Goal: Information Seeking & Learning: Check status

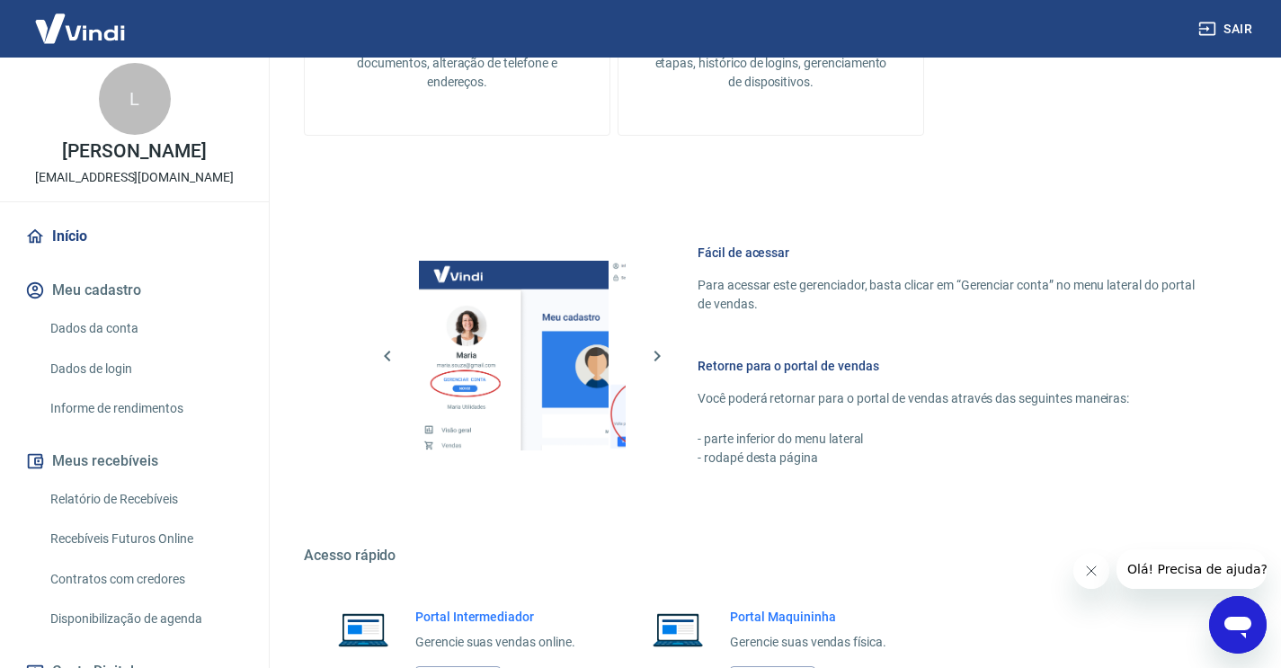
scroll to position [497, 0]
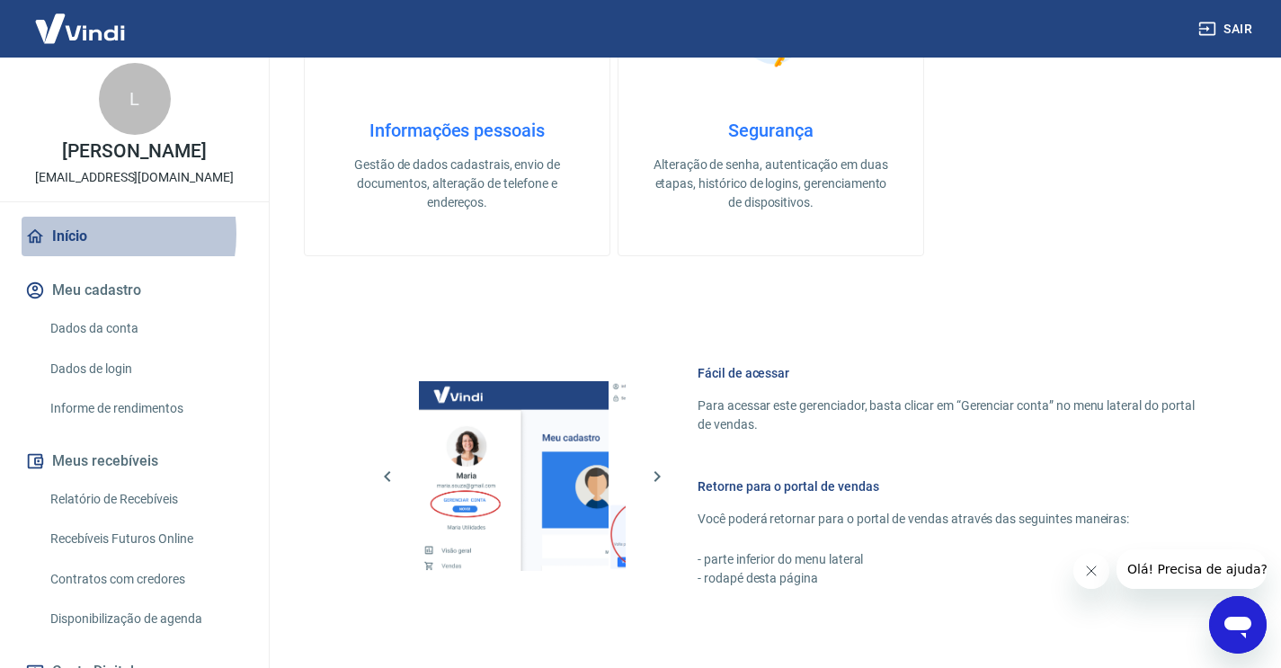
click at [82, 234] on link "Início" at bounding box center [135, 237] width 226 height 40
click at [129, 492] on link "Relatório de Recebíveis" at bounding box center [145, 499] width 204 height 37
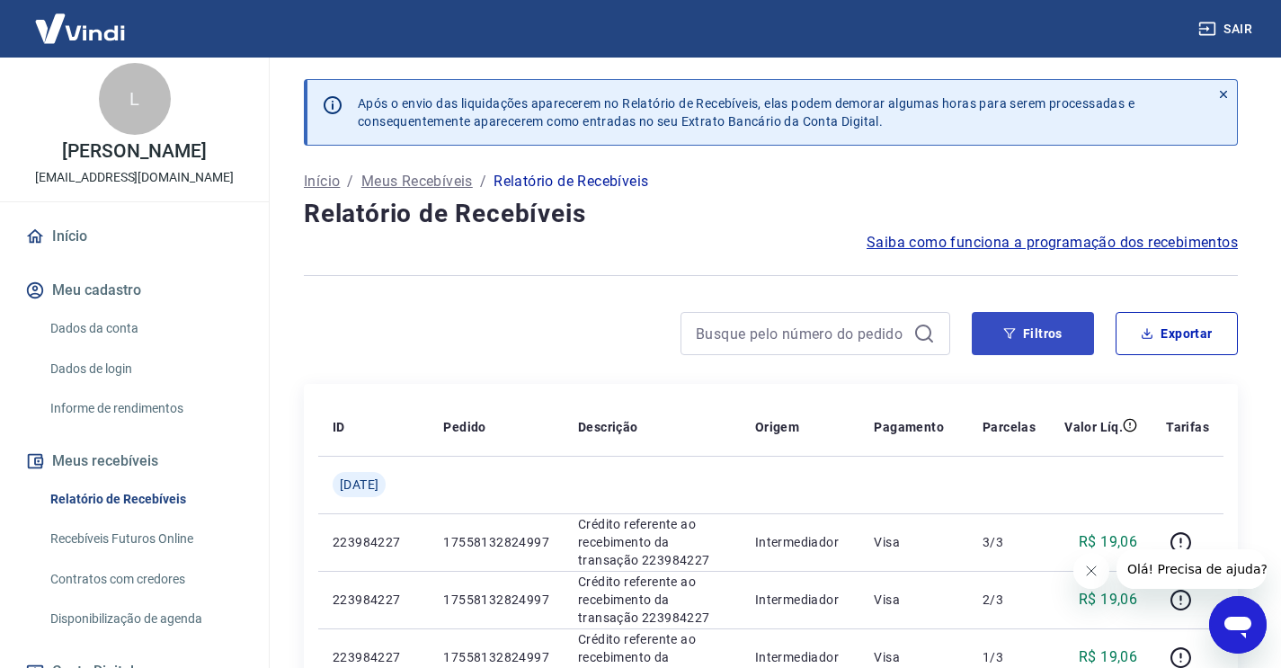
click at [1017, 337] on button "Filtros" at bounding box center [1033, 333] width 122 height 43
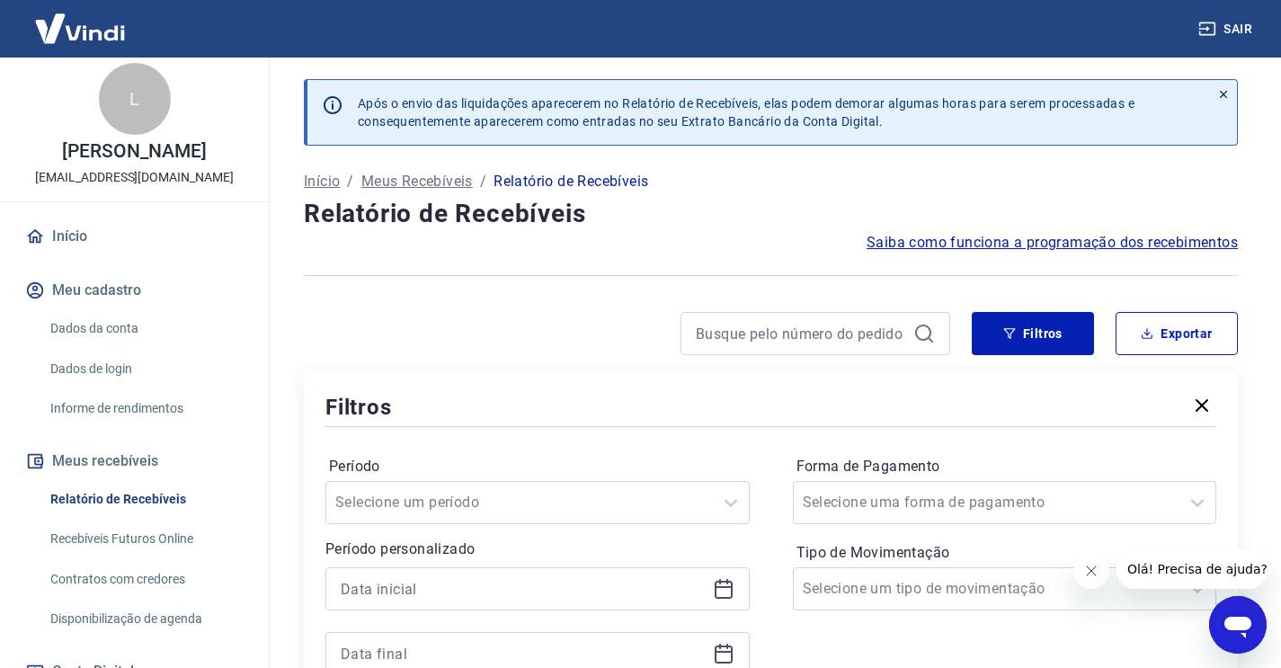
scroll to position [272, 0]
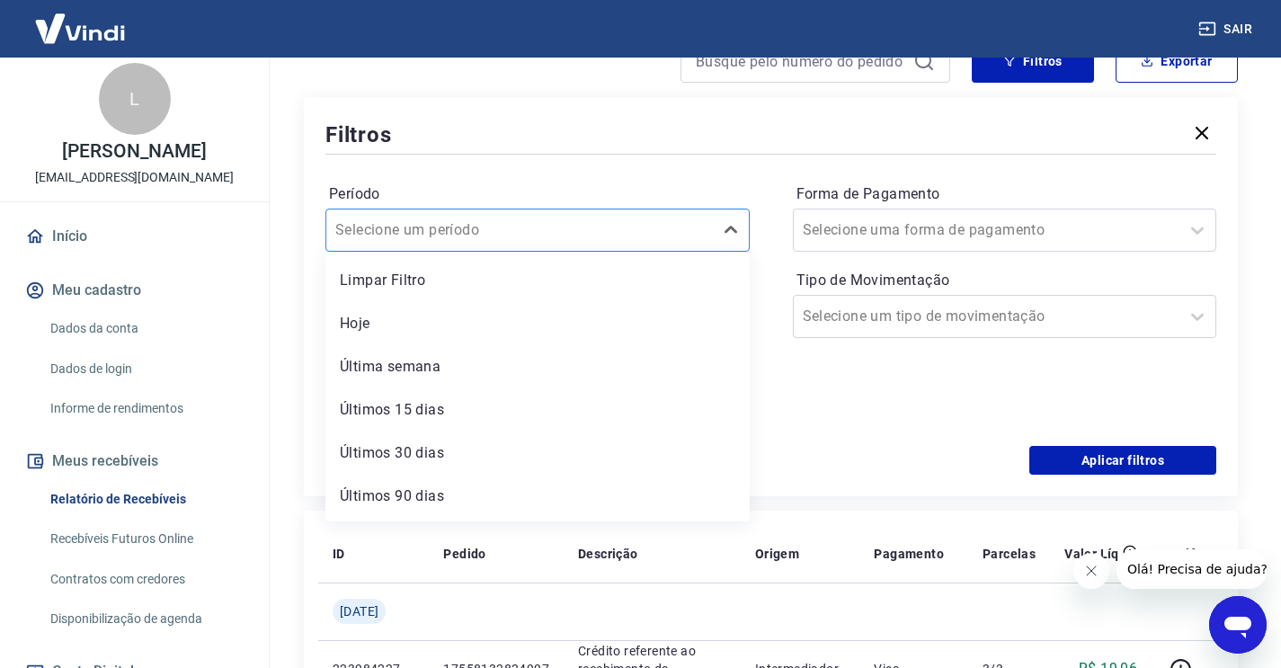
click at [482, 226] on input "Período" at bounding box center [426, 230] width 182 height 22
click at [392, 494] on div "Últimos 90 dias" at bounding box center [537, 496] width 424 height 36
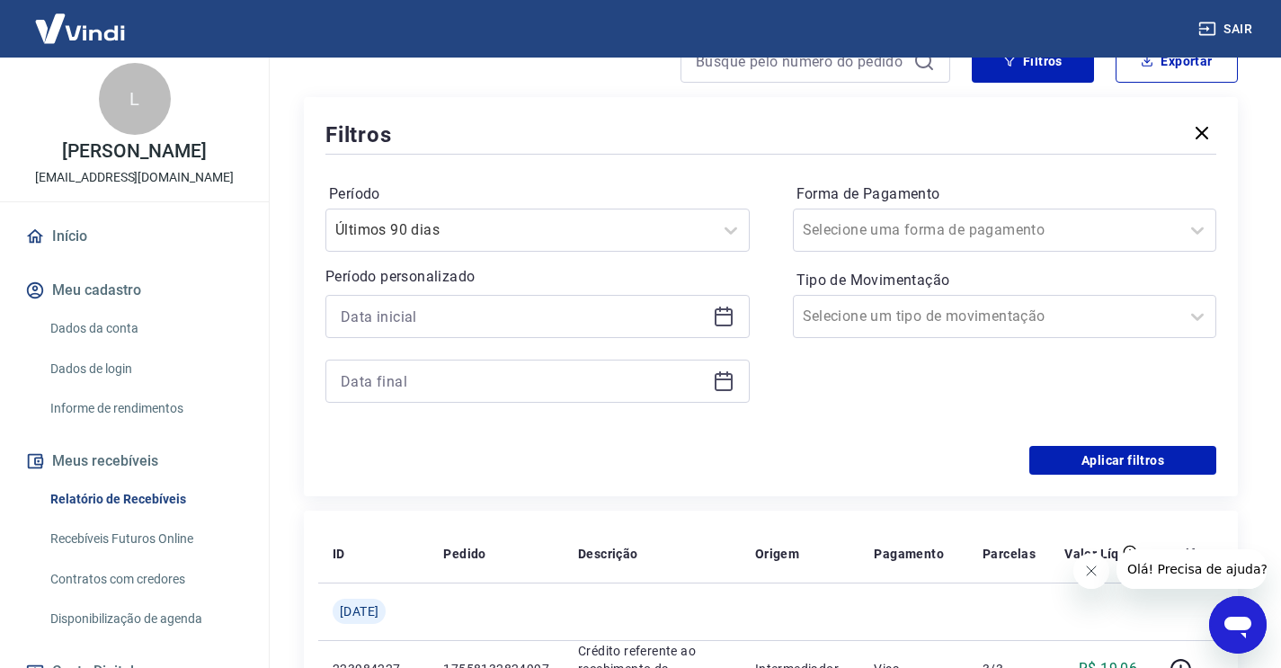
click at [732, 322] on icon at bounding box center [723, 317] width 18 height 18
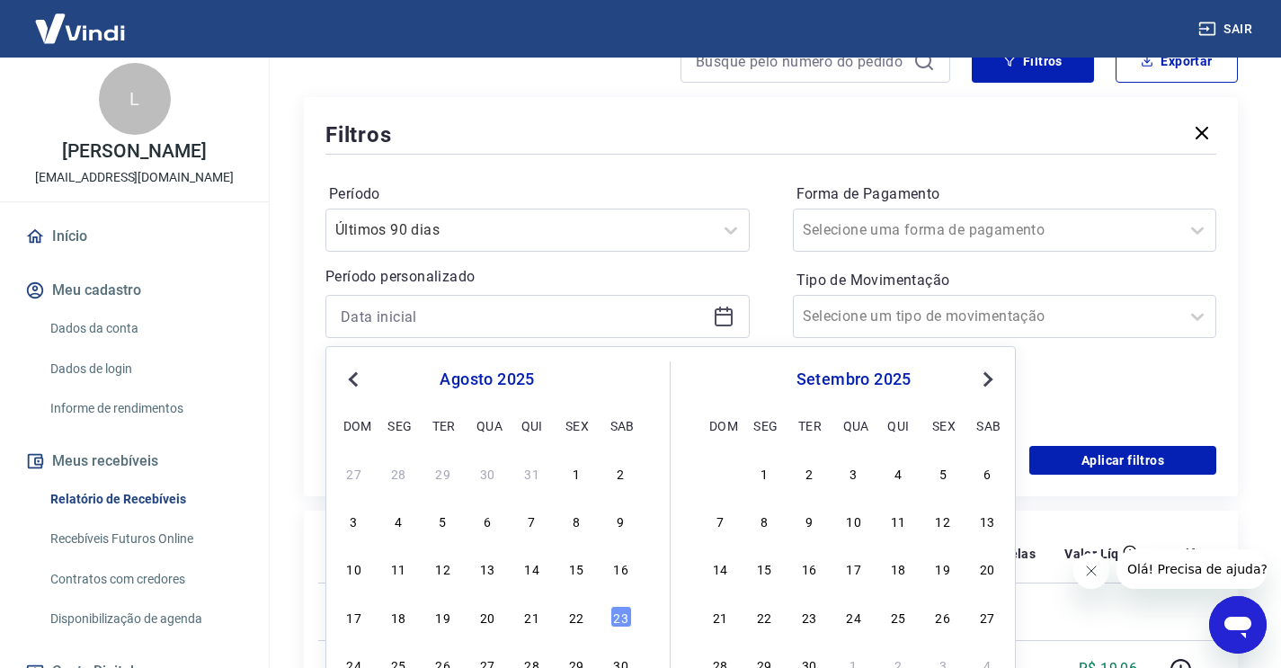
click at [342, 372] on button "Previous Month" at bounding box center [353, 379] width 22 height 22
click at [450, 473] on div "1" at bounding box center [443, 473] width 22 height 22
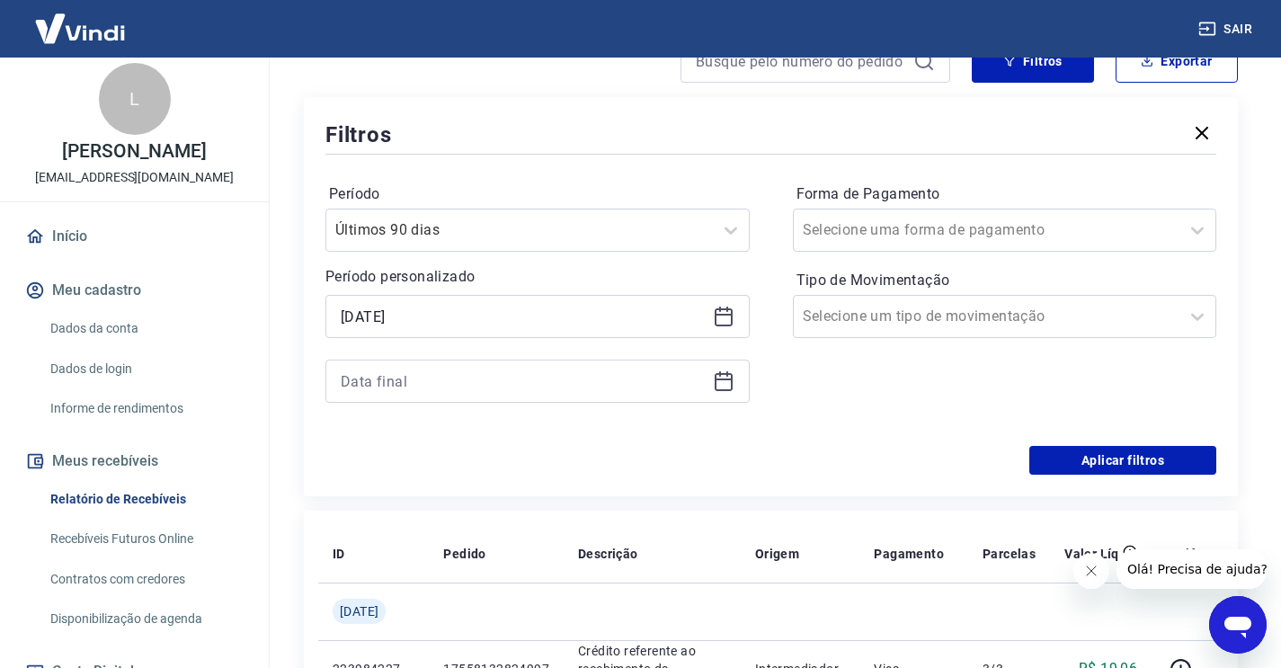
type input "[DATE]"
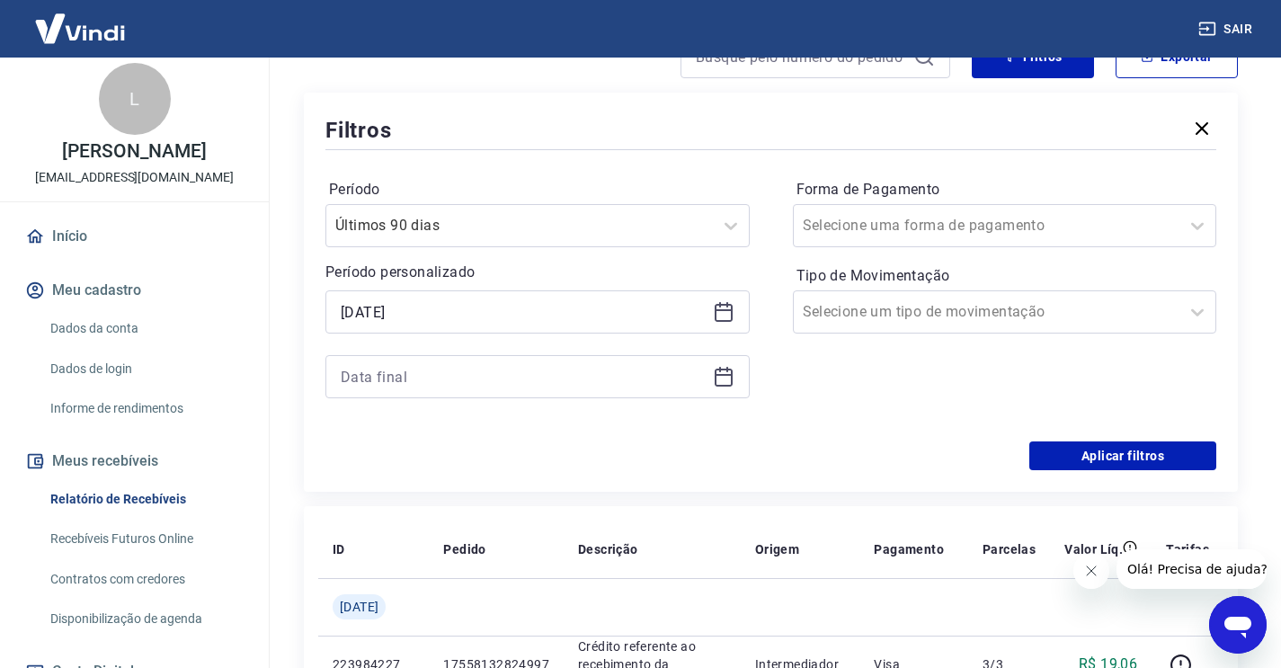
scroll to position [279, 0]
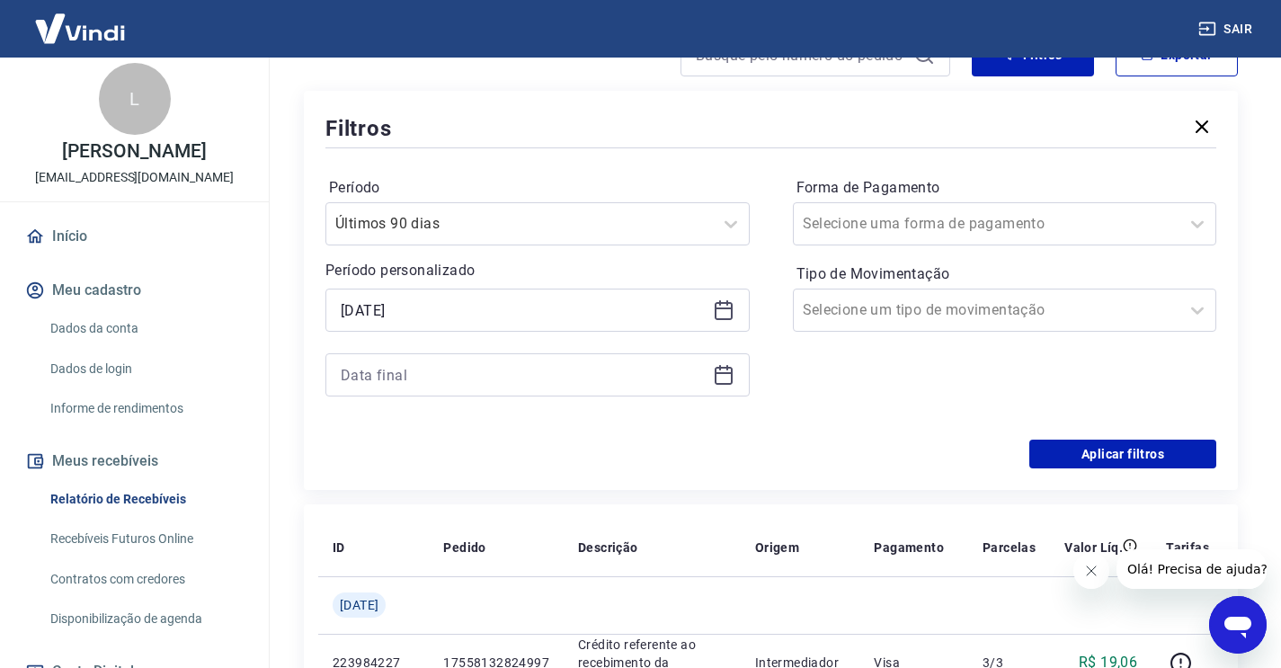
click at [706, 381] on div at bounding box center [537, 374] width 424 height 43
click at [721, 378] on icon at bounding box center [724, 375] width 22 height 22
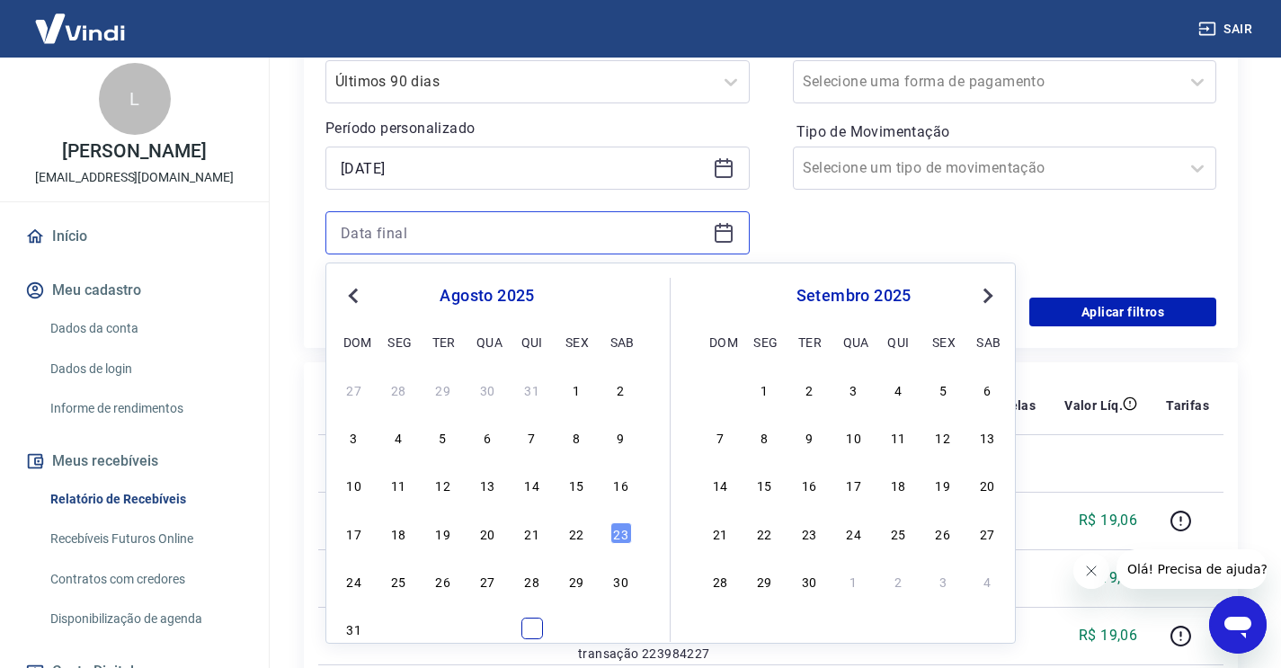
scroll to position [448, 0]
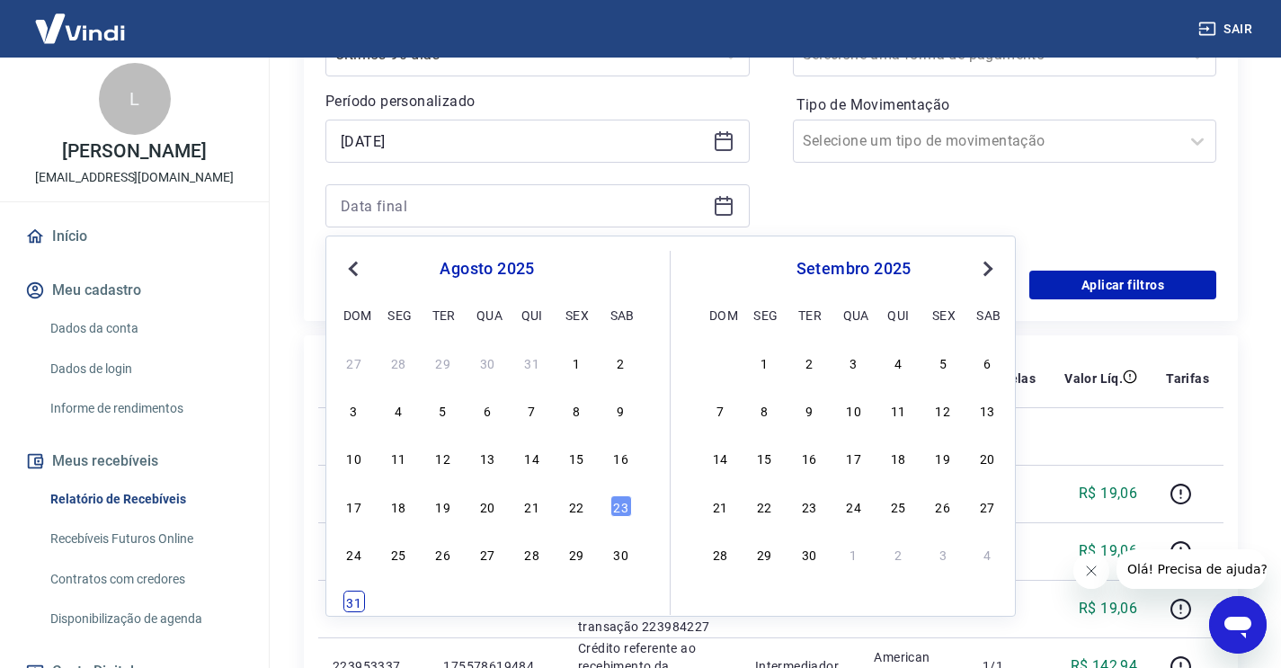
click at [347, 599] on div "31" at bounding box center [354, 601] width 22 height 22
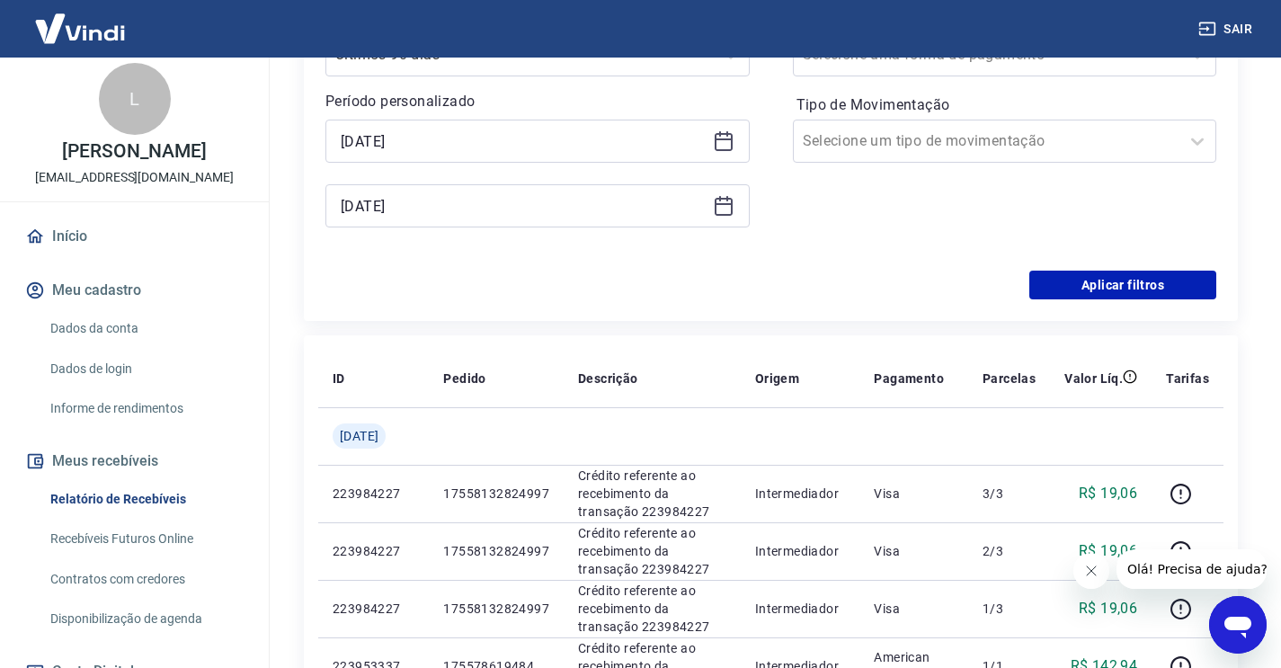
click at [723, 203] on icon at bounding box center [723, 204] width 18 height 2
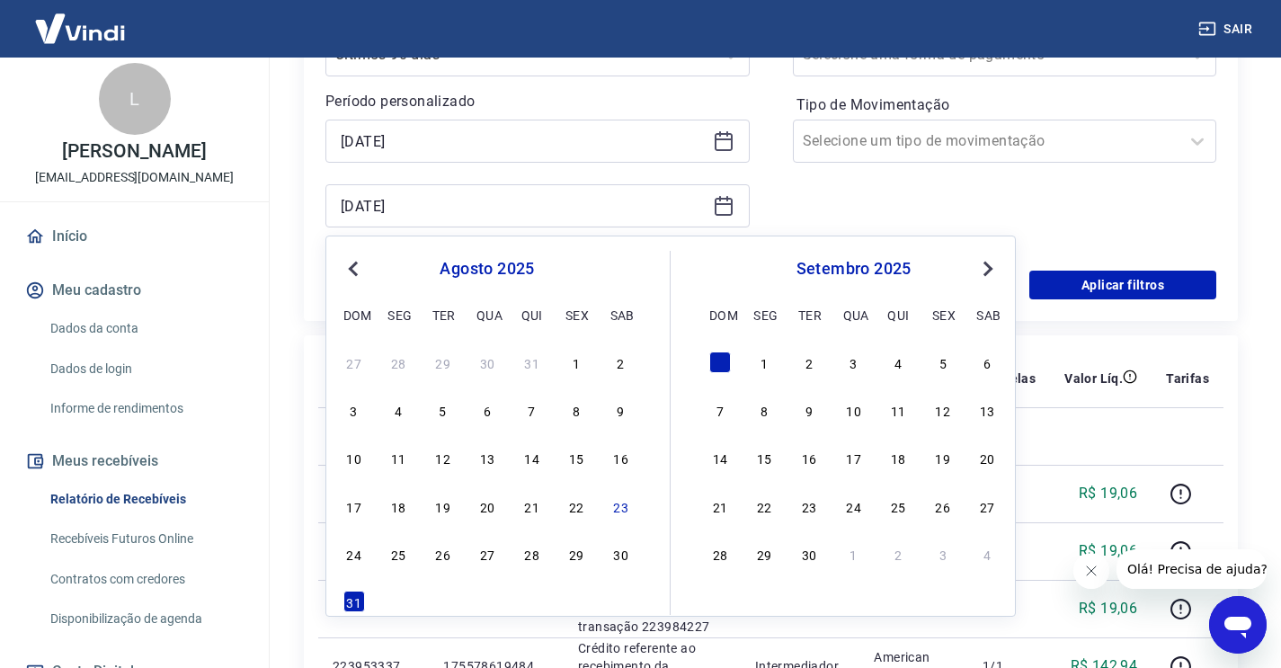
click at [364, 281] on div "[DATE] dom seg ter qua qui sex sab" at bounding box center [487, 289] width 293 height 76
click at [349, 272] on button "Previous Month" at bounding box center [353, 269] width 22 height 22
click at [523, 571] on div "[DATE] Previous Month Next Month [DATE] dom seg ter qua qui sex sab 29 30 1 2 3…" at bounding box center [670, 425] width 690 height 381
click at [531, 561] on div "31" at bounding box center [532, 554] width 22 height 22
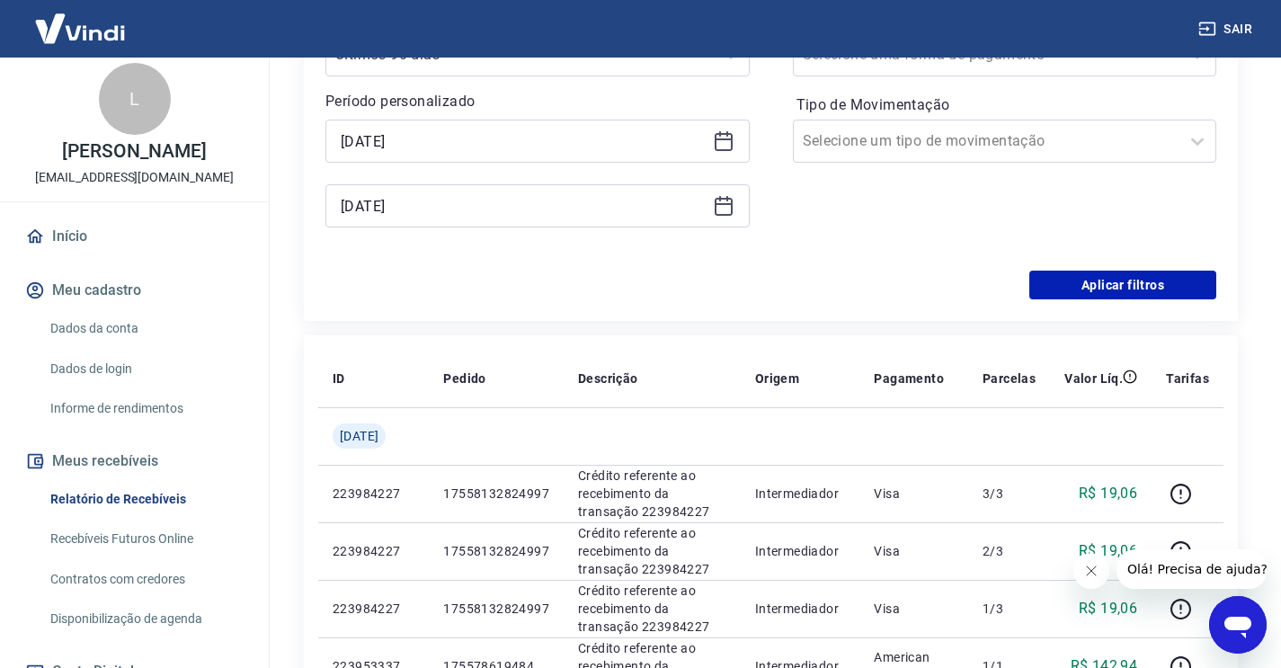
type input "[DATE]"
click at [1087, 287] on button "Aplicar filtros" at bounding box center [1122, 285] width 187 height 29
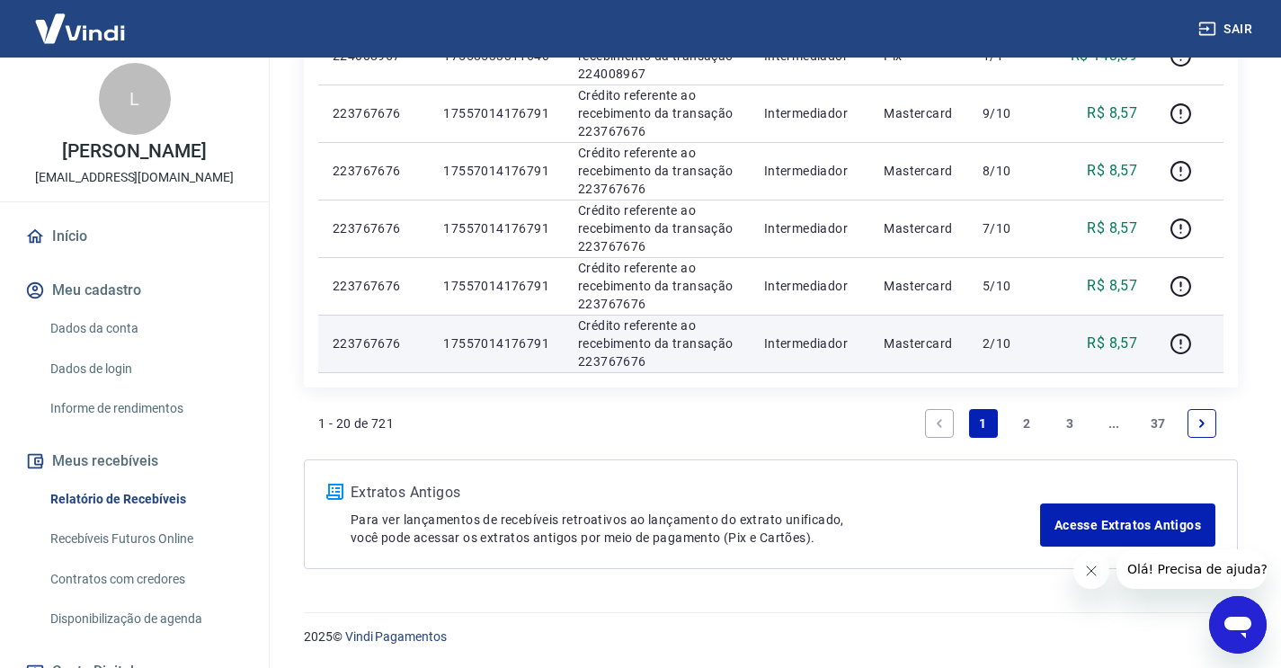
scroll to position [1291, 0]
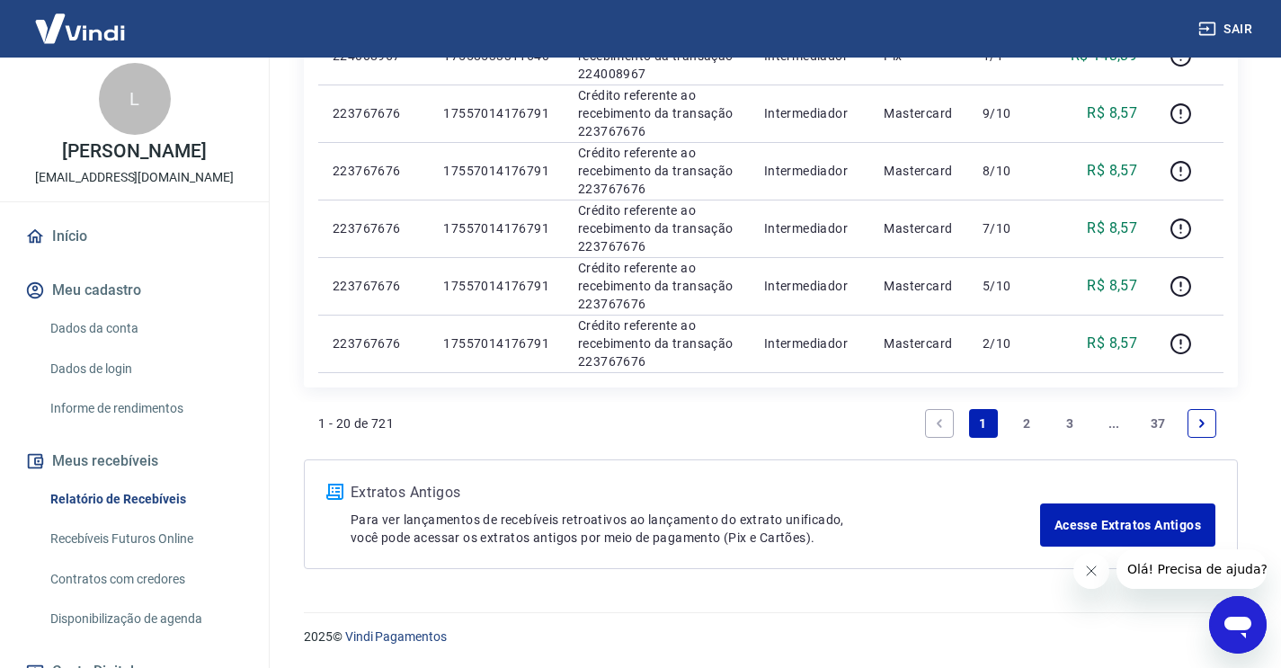
click at [1157, 424] on link "37" at bounding box center [1158, 423] width 30 height 29
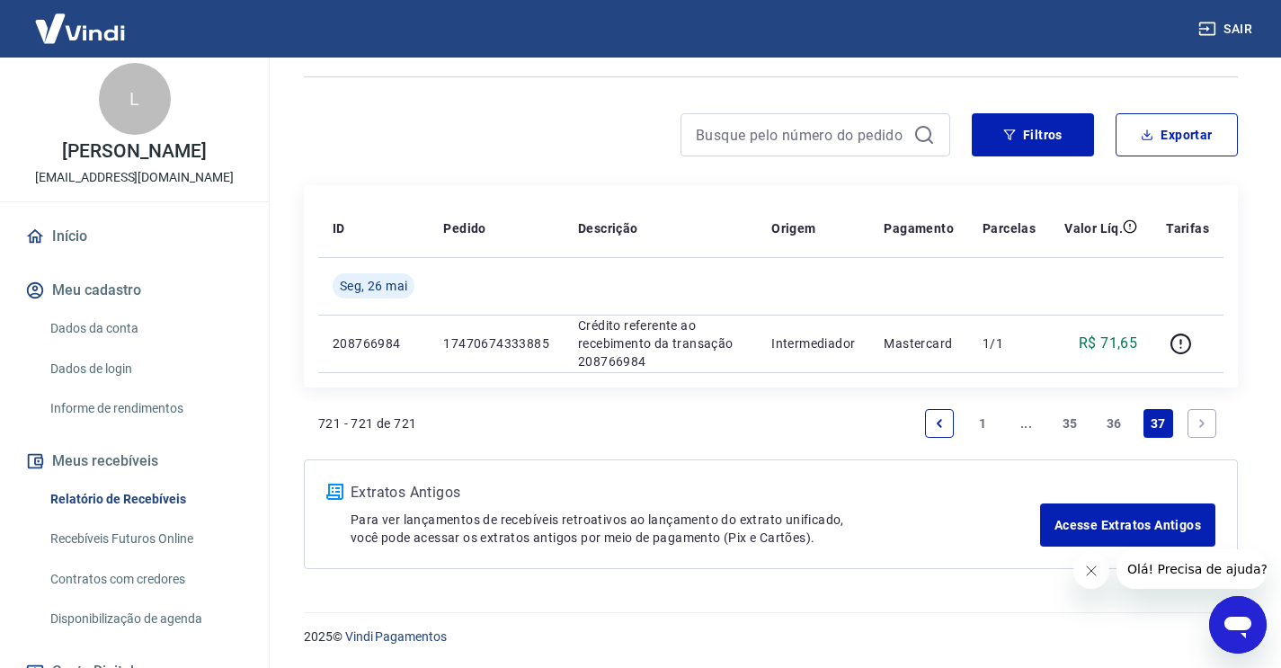
scroll to position [199, 0]
click at [1114, 429] on link "36" at bounding box center [1114, 423] width 30 height 29
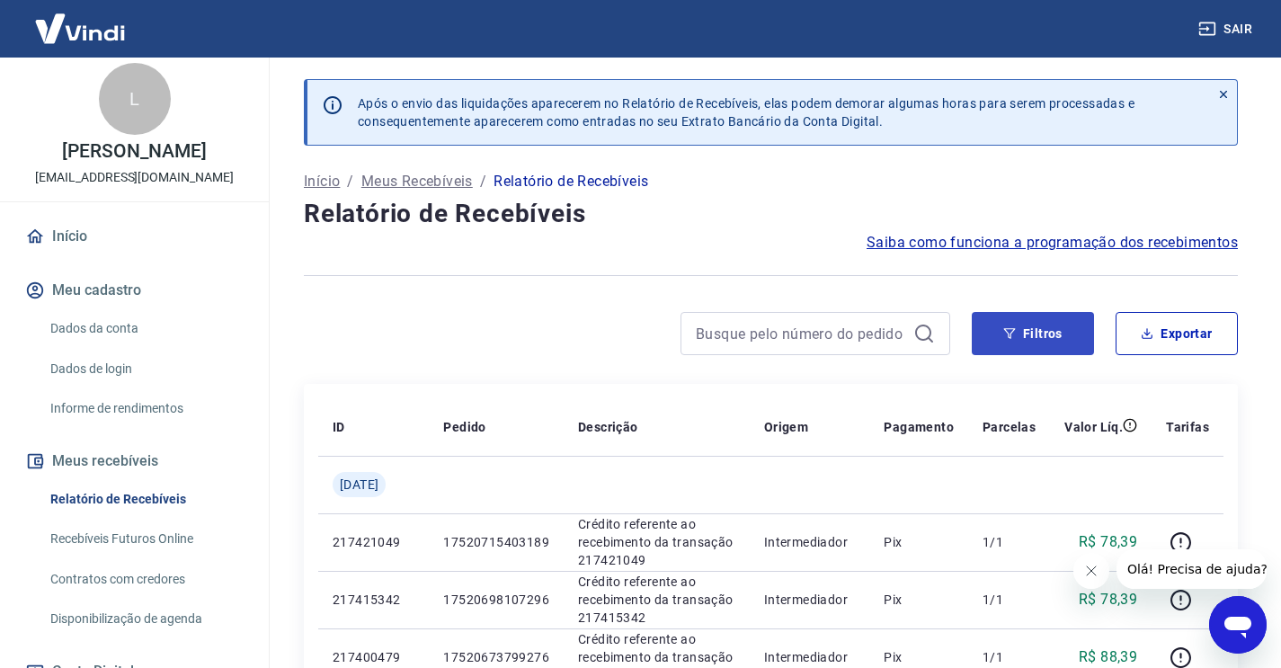
click at [1044, 338] on button "Filtros" at bounding box center [1033, 333] width 122 height 43
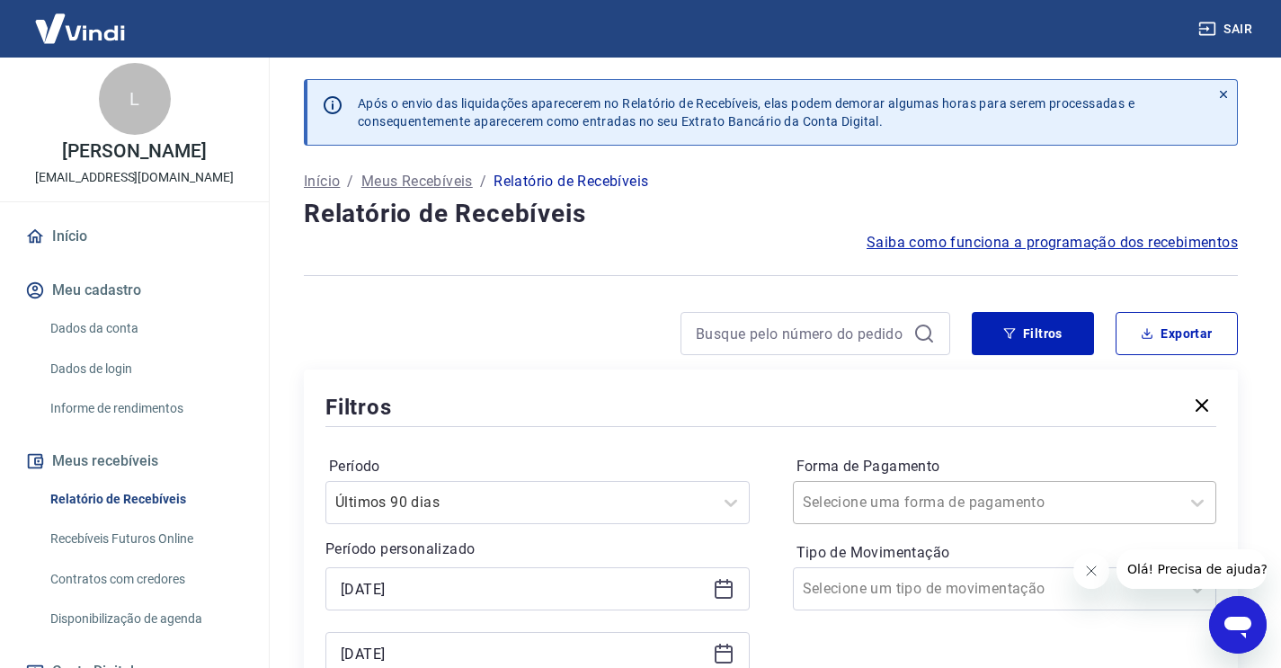
click at [955, 514] on div "Selecione uma forma de pagamento" at bounding box center [1005, 502] width 424 height 43
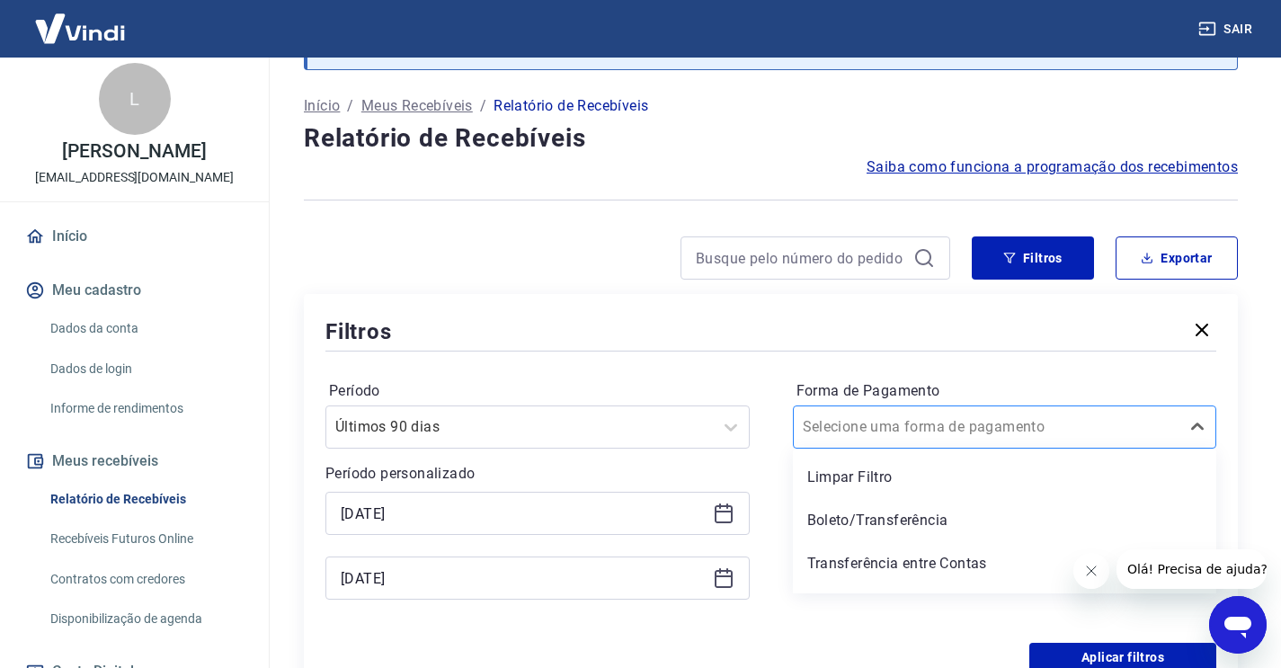
scroll to position [78, 0]
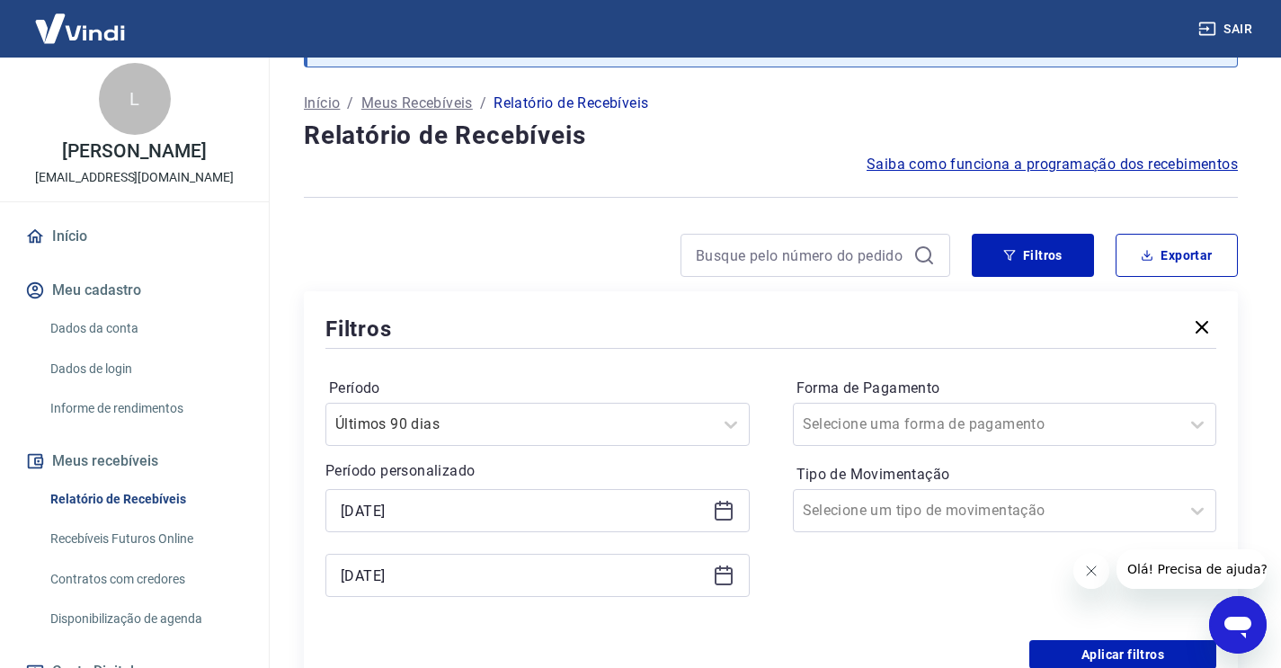
click at [1001, 371] on div "Período Últimos 90 dias Período personalizado [DATE] [DATE] Forma de Pagamento …" at bounding box center [770, 496] width 891 height 288
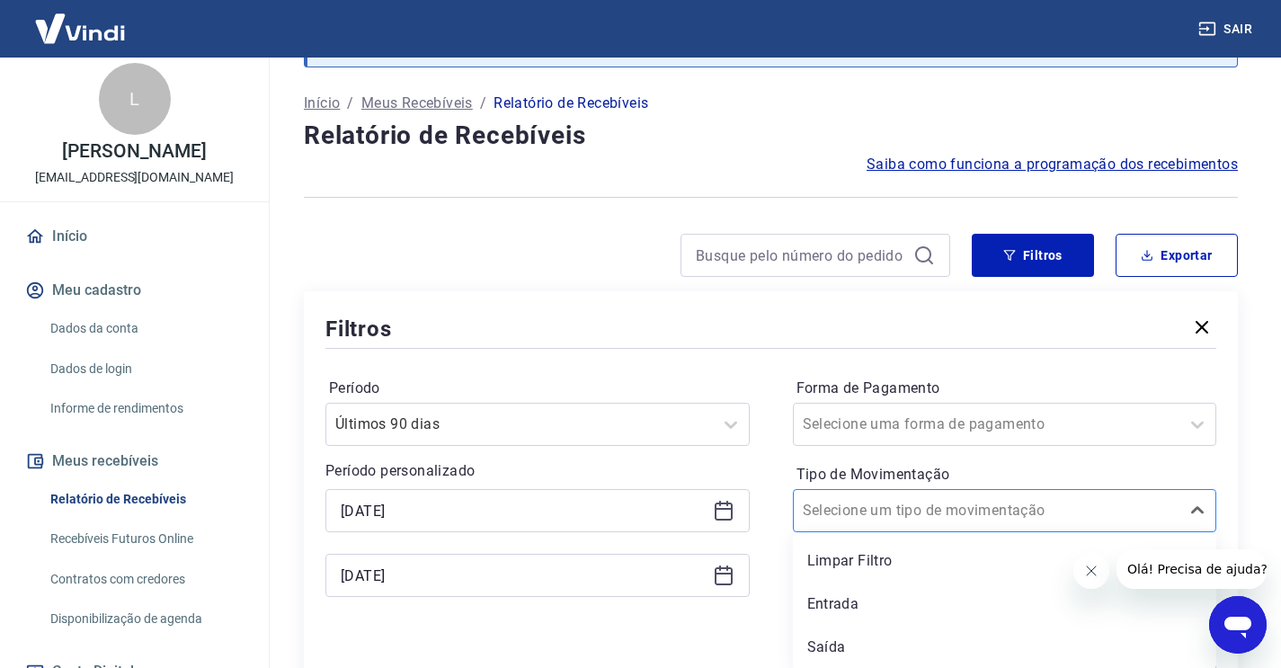
click at [954, 515] on div "Selecione um tipo de movimentação" at bounding box center [987, 511] width 368 height 22
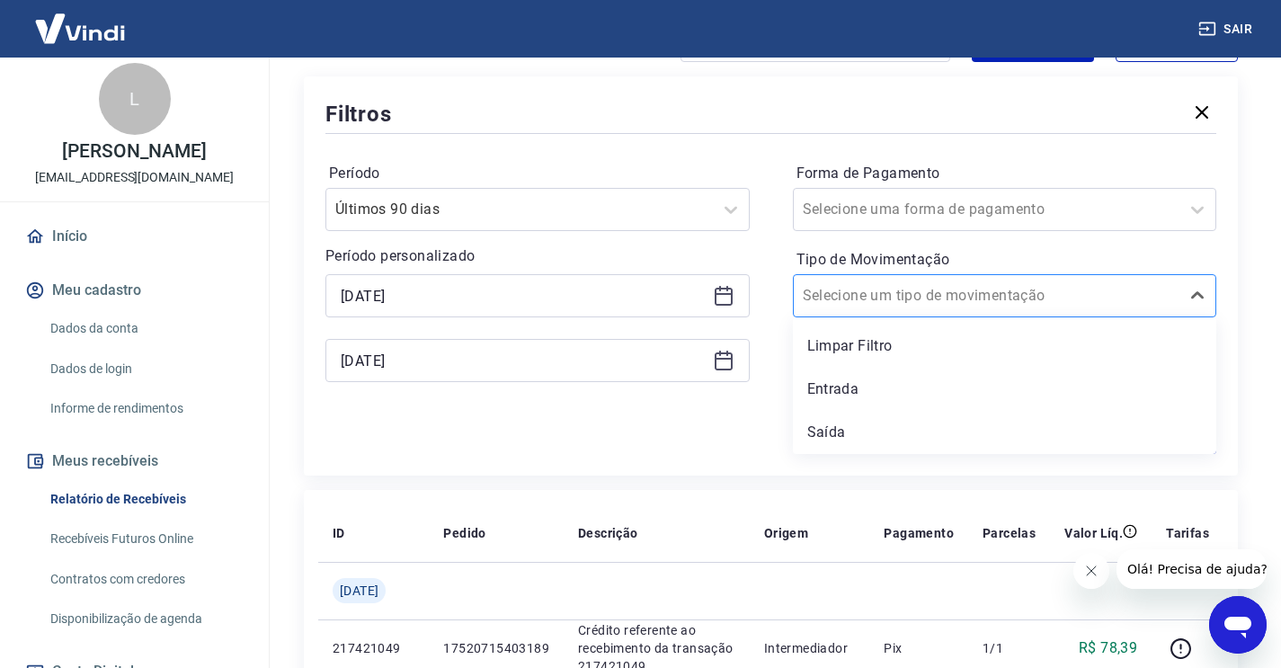
scroll to position [353, 0]
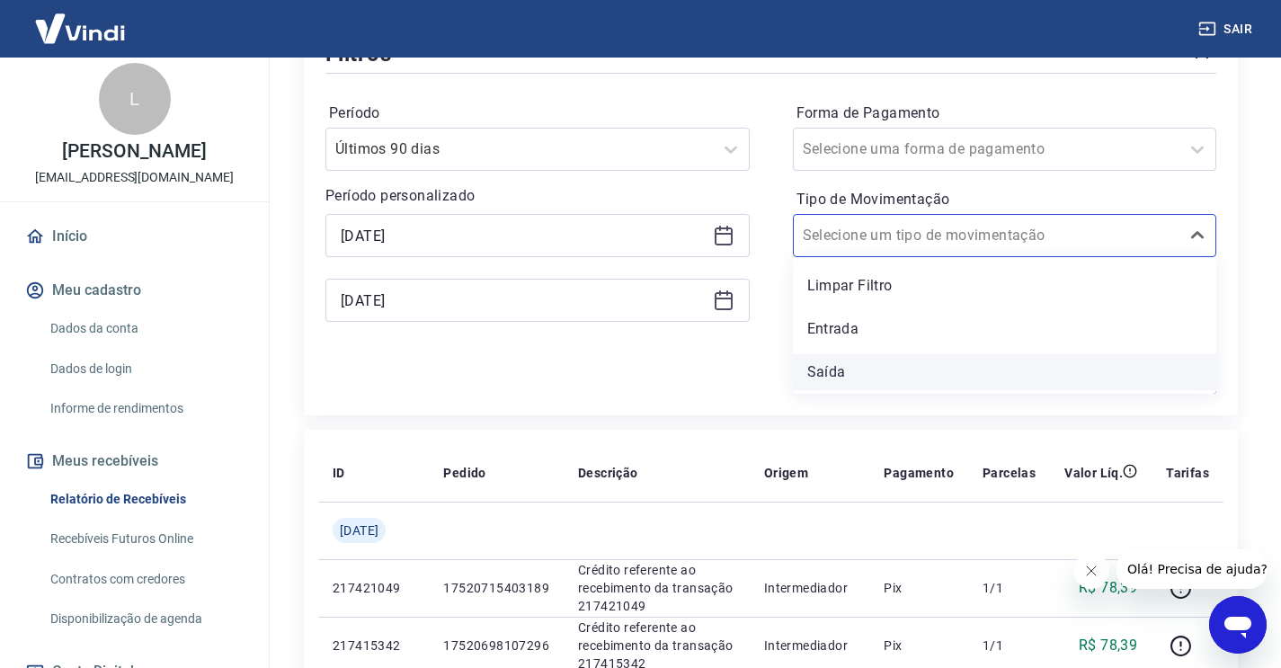
click at [852, 377] on div "Saída" at bounding box center [1005, 372] width 424 height 36
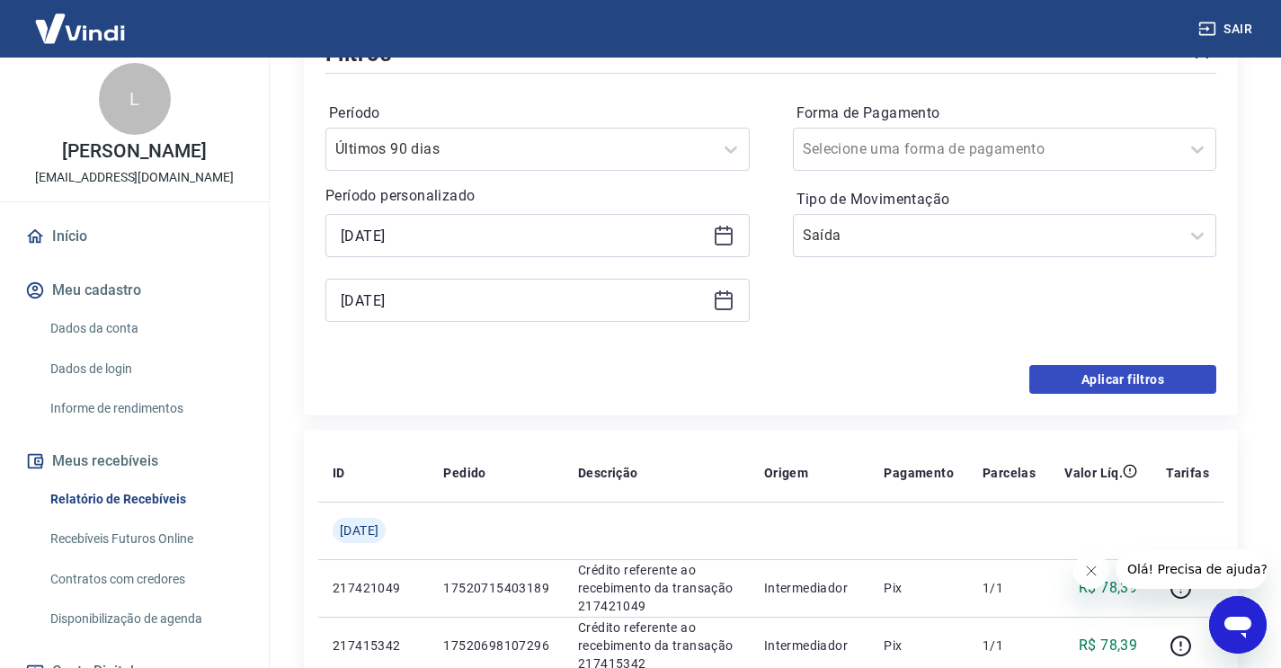
click at [1096, 371] on button "Aplicar filtros" at bounding box center [1122, 379] width 187 height 29
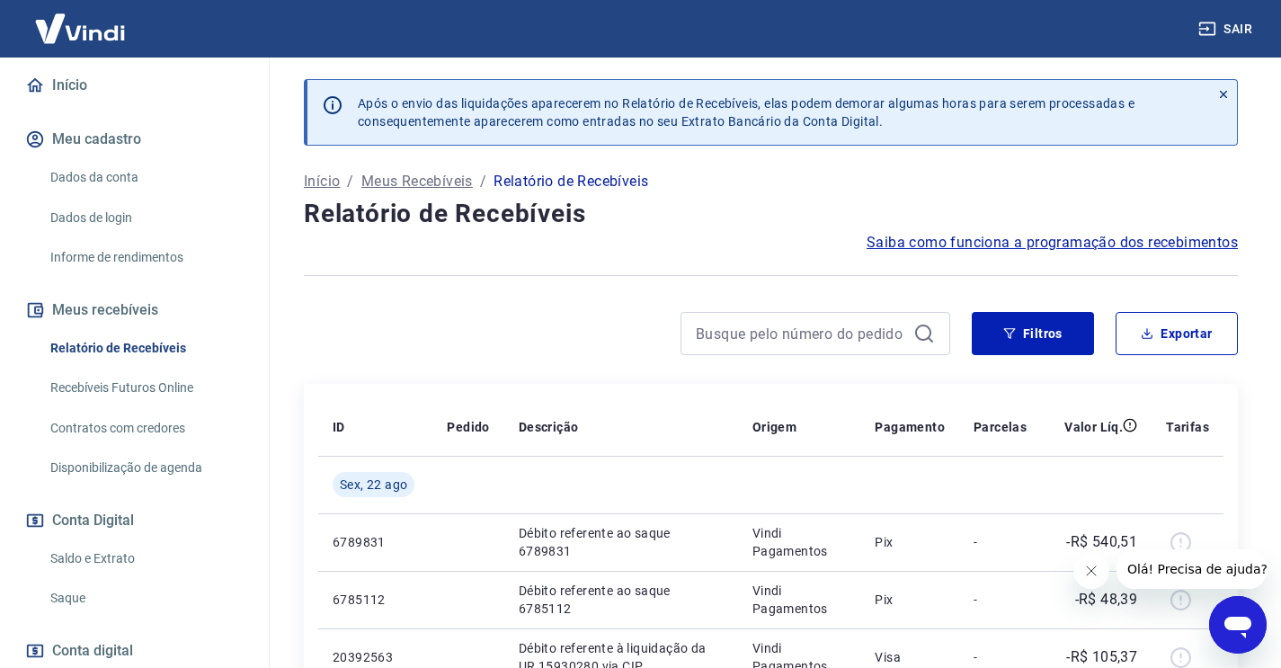
scroll to position [159, 0]
click at [108, 558] on link "Saldo e Extrato" at bounding box center [145, 559] width 204 height 37
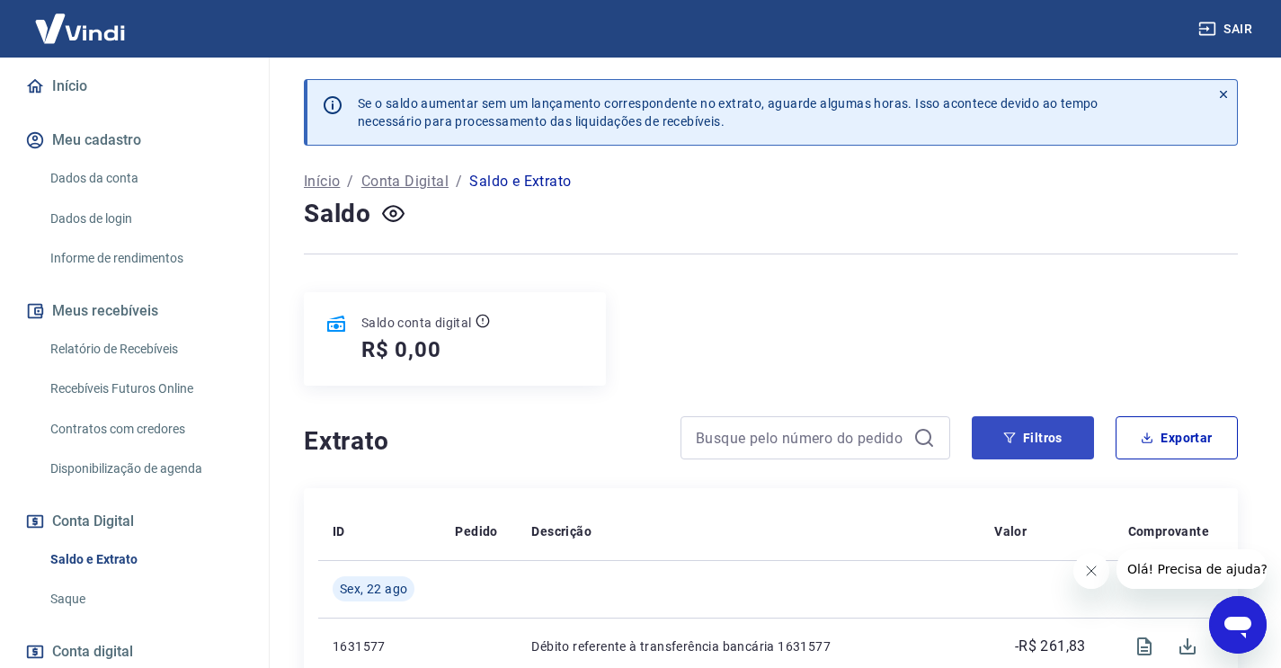
click at [1025, 435] on button "Filtros" at bounding box center [1033, 437] width 122 height 43
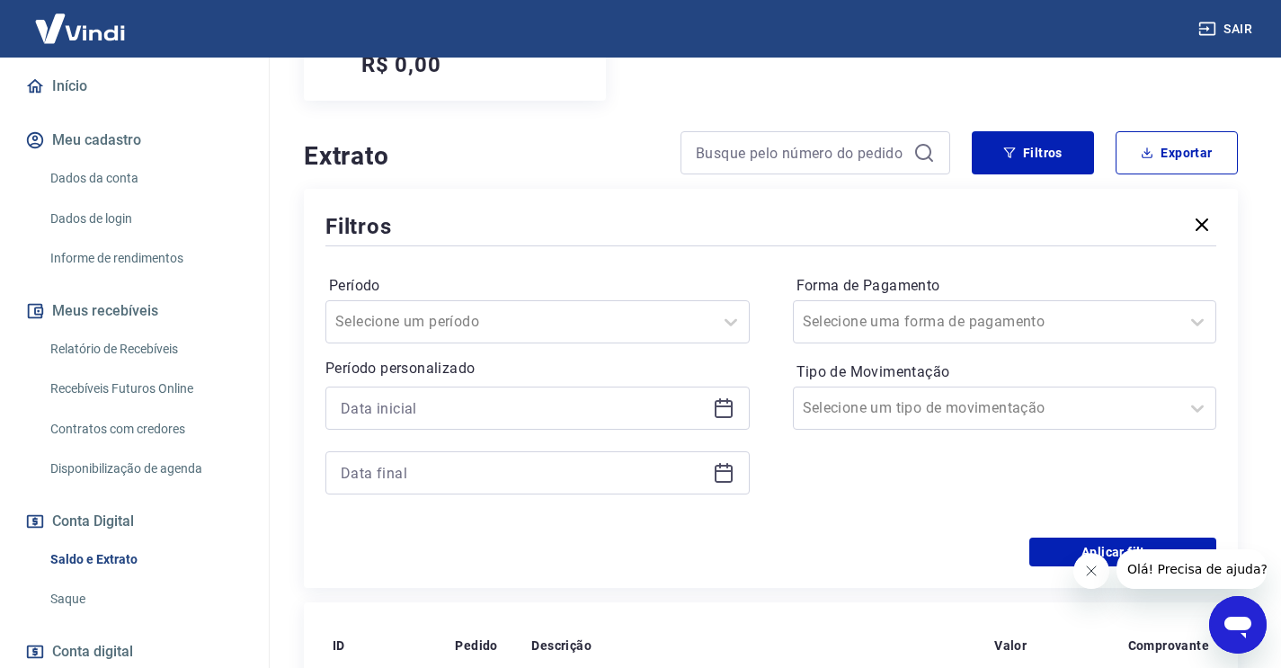
scroll to position [312, 0]
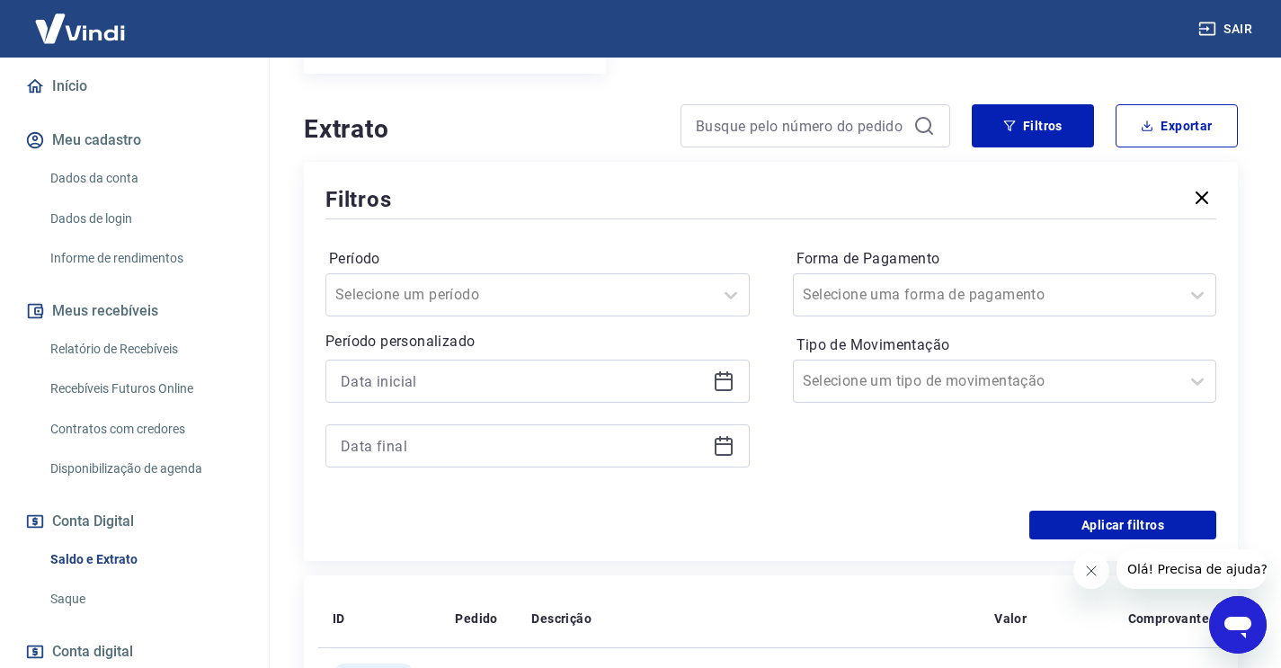
click at [731, 389] on icon at bounding box center [723, 382] width 18 height 18
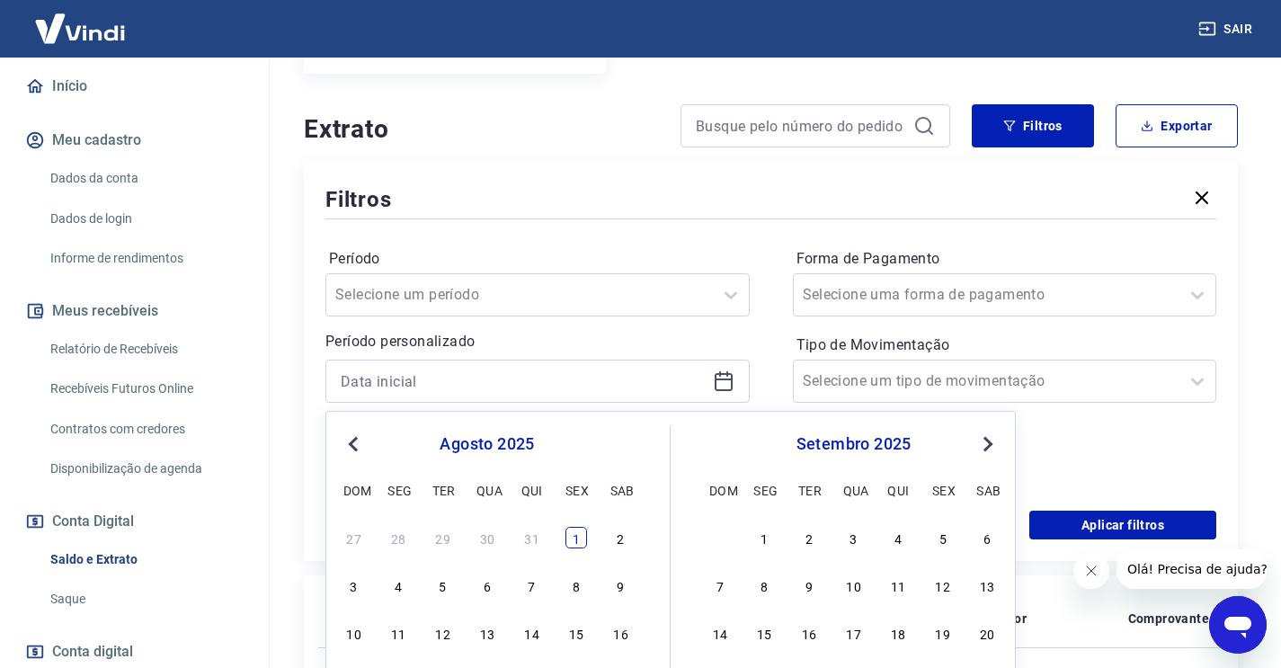
click at [573, 541] on div "1" at bounding box center [576, 538] width 22 height 22
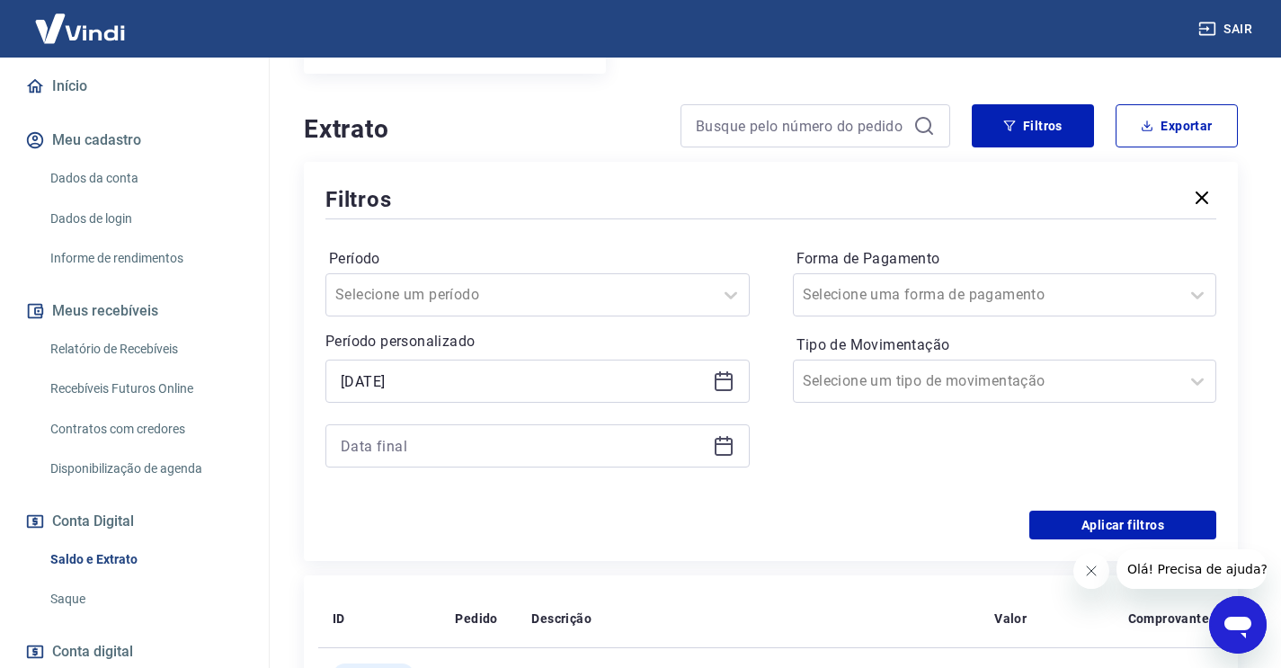
click at [730, 374] on icon at bounding box center [723, 382] width 18 height 18
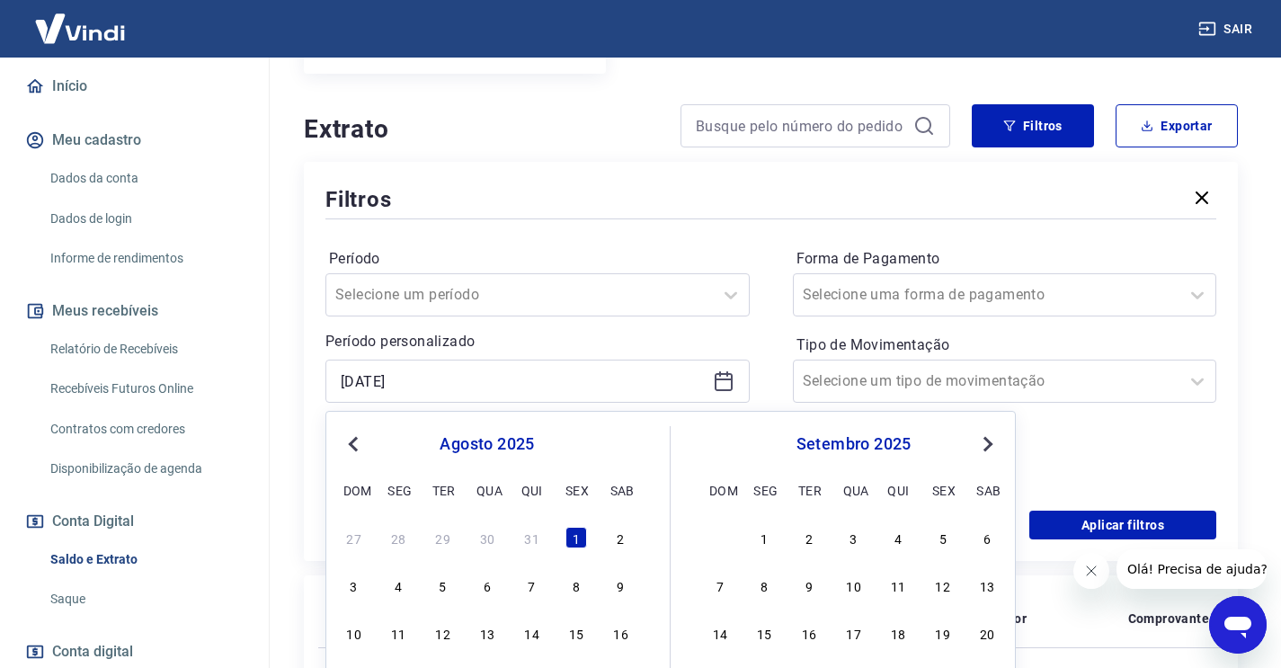
click at [336, 444] on div "Previous Month Next Month [DATE] dom seg ter qua qui sex sab 27 28 29 30 31 1 2…" at bounding box center [670, 601] width 690 height 381
click at [355, 443] on span "Previous Month" at bounding box center [355, 443] width 0 height 21
drag, startPoint x: 445, startPoint y: 533, endPoint x: 527, endPoint y: 523, distance: 82.4
click at [445, 533] on div "1" at bounding box center [443, 538] width 22 height 22
type input "[DATE]"
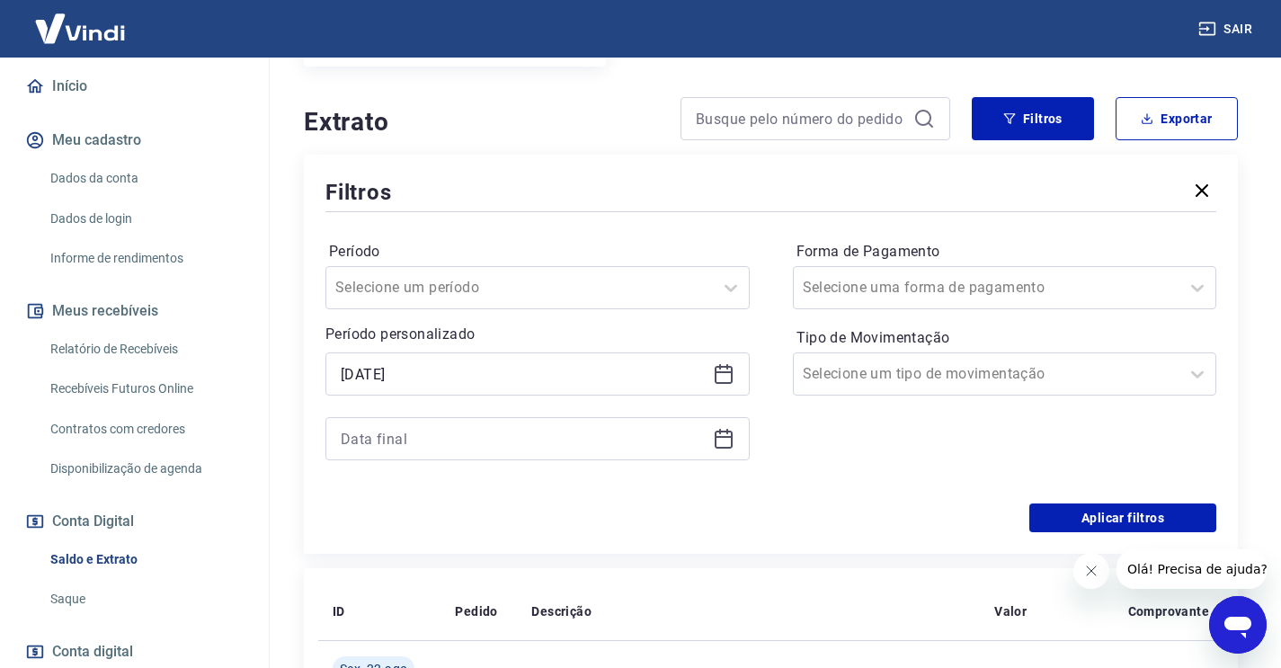
click at [718, 451] on div at bounding box center [537, 438] width 424 height 43
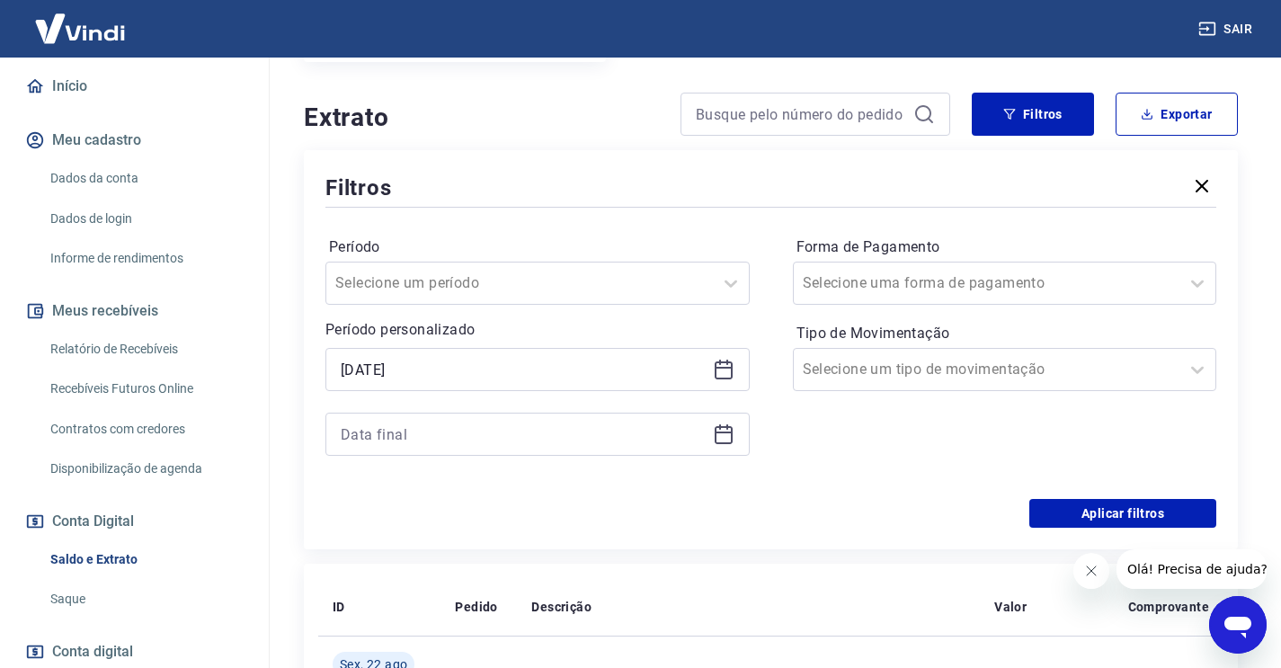
click at [724, 440] on icon at bounding box center [724, 434] width 22 height 22
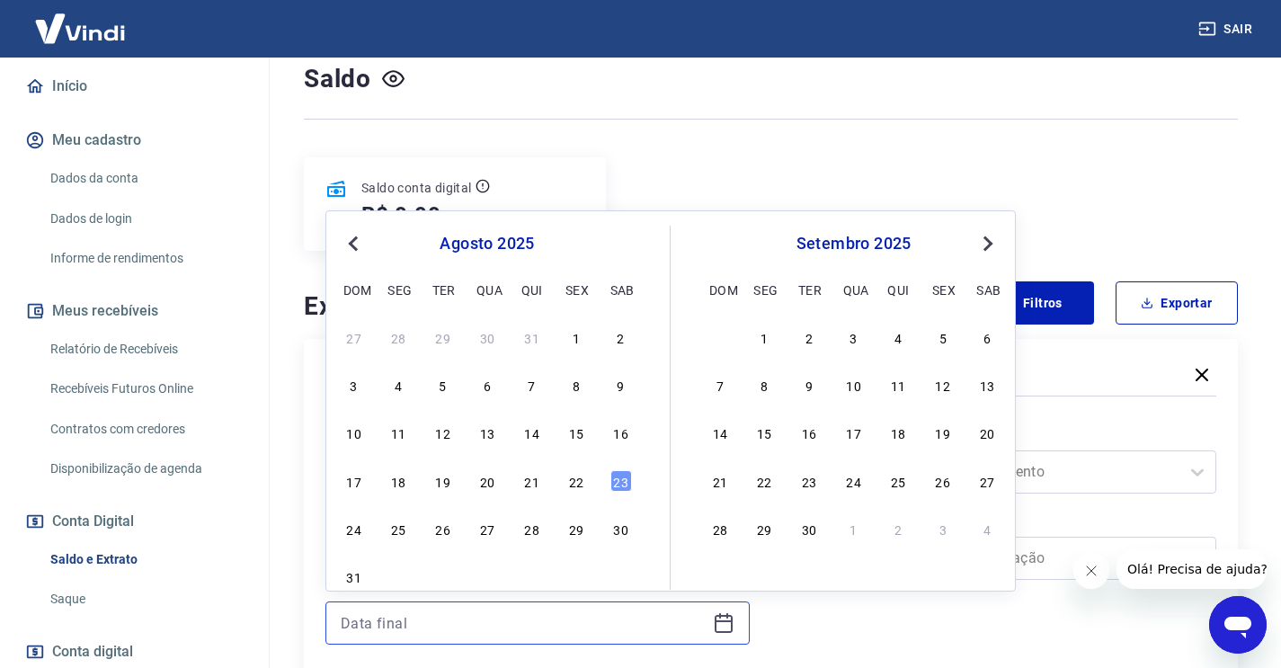
scroll to position [136, 0]
click at [355, 244] on span "Previous Month" at bounding box center [355, 242] width 0 height 21
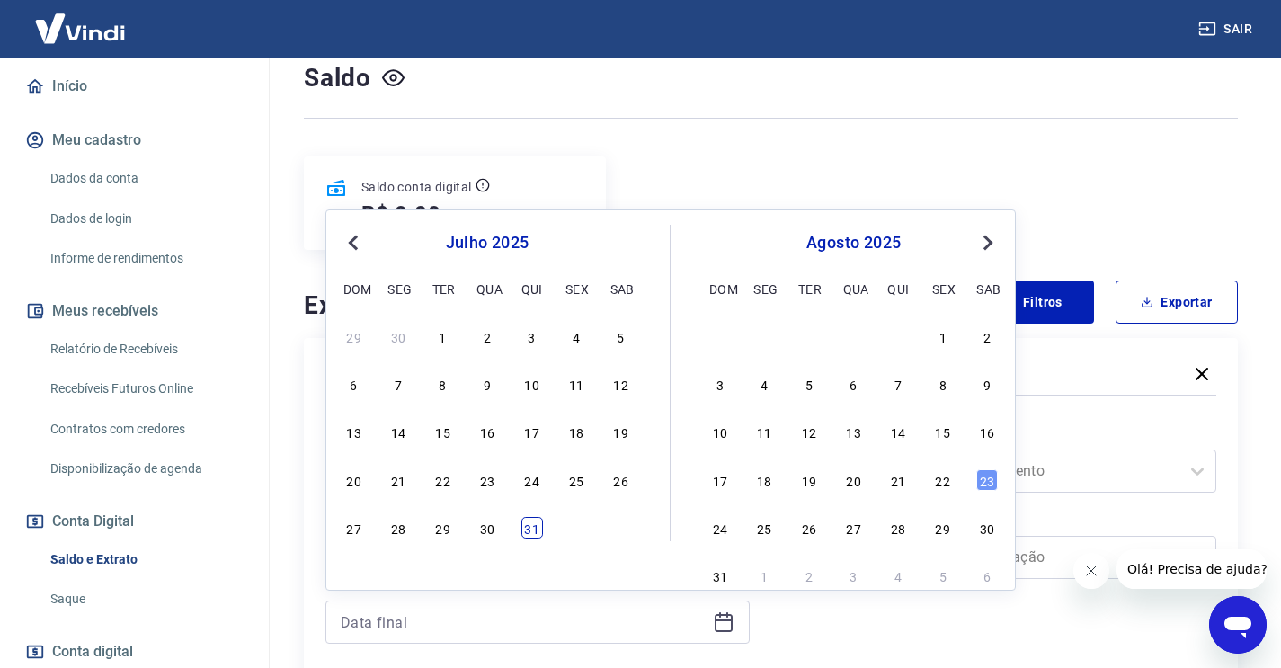
click at [521, 529] on div "31" at bounding box center [532, 528] width 22 height 22
type input "[DATE]"
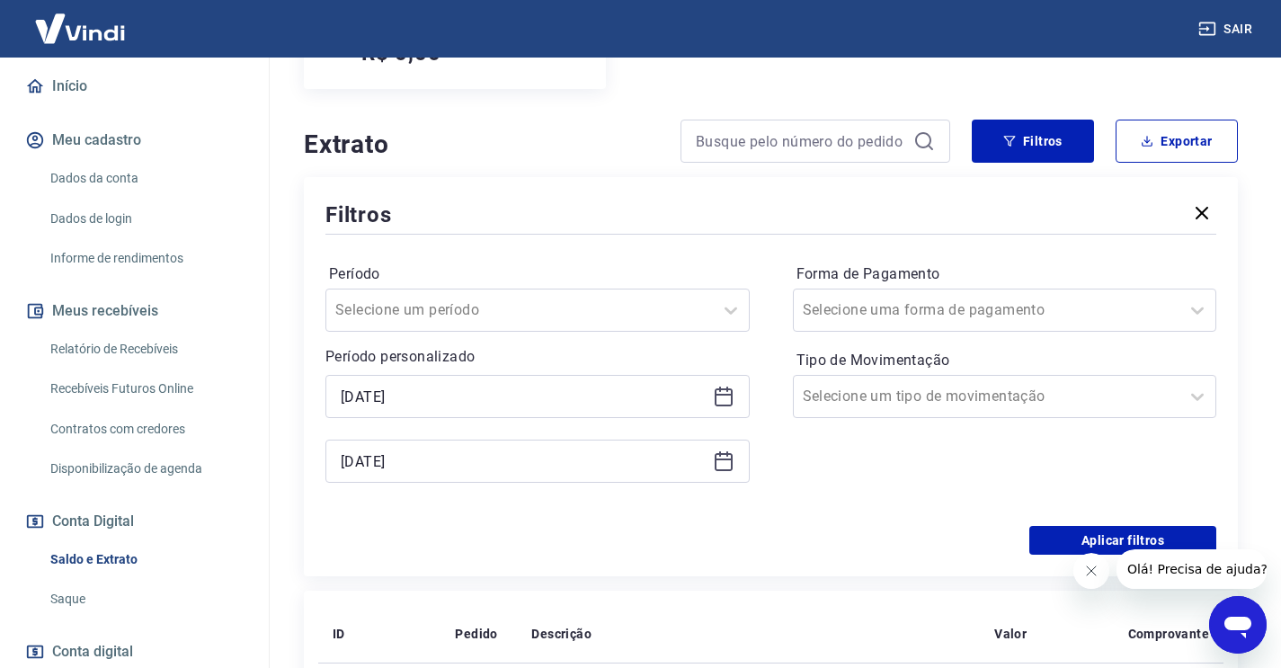
scroll to position [327, 0]
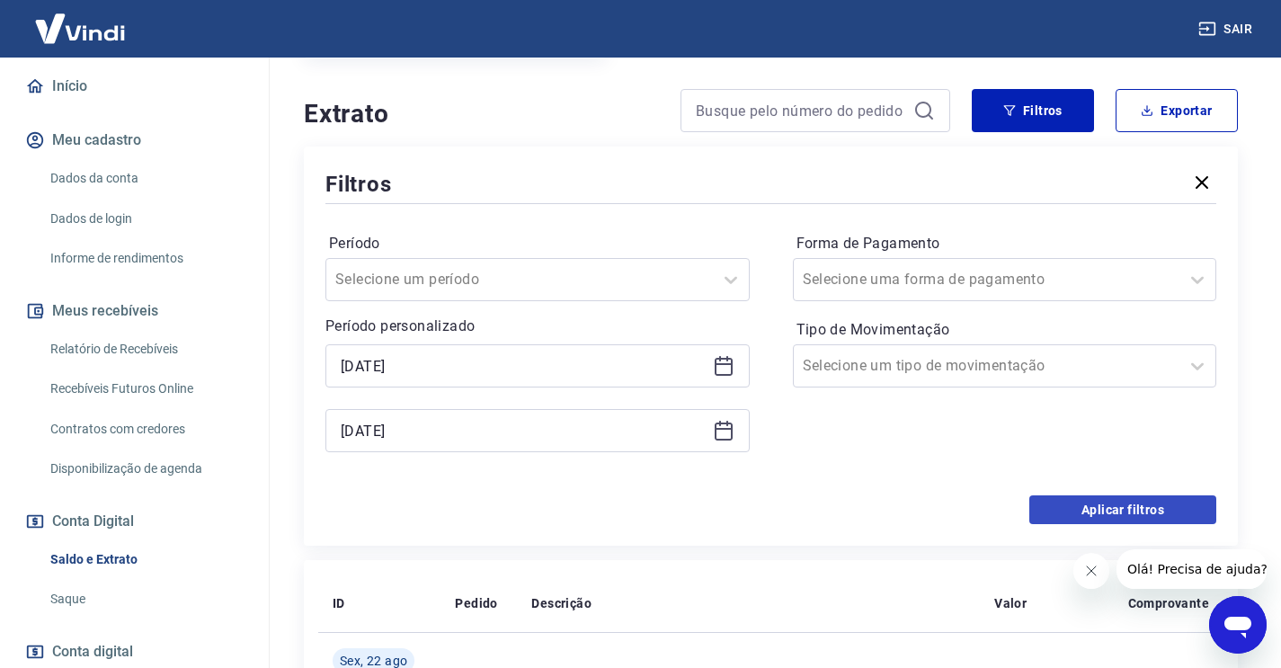
click at [1146, 514] on button "Aplicar filtros" at bounding box center [1122, 509] width 187 height 29
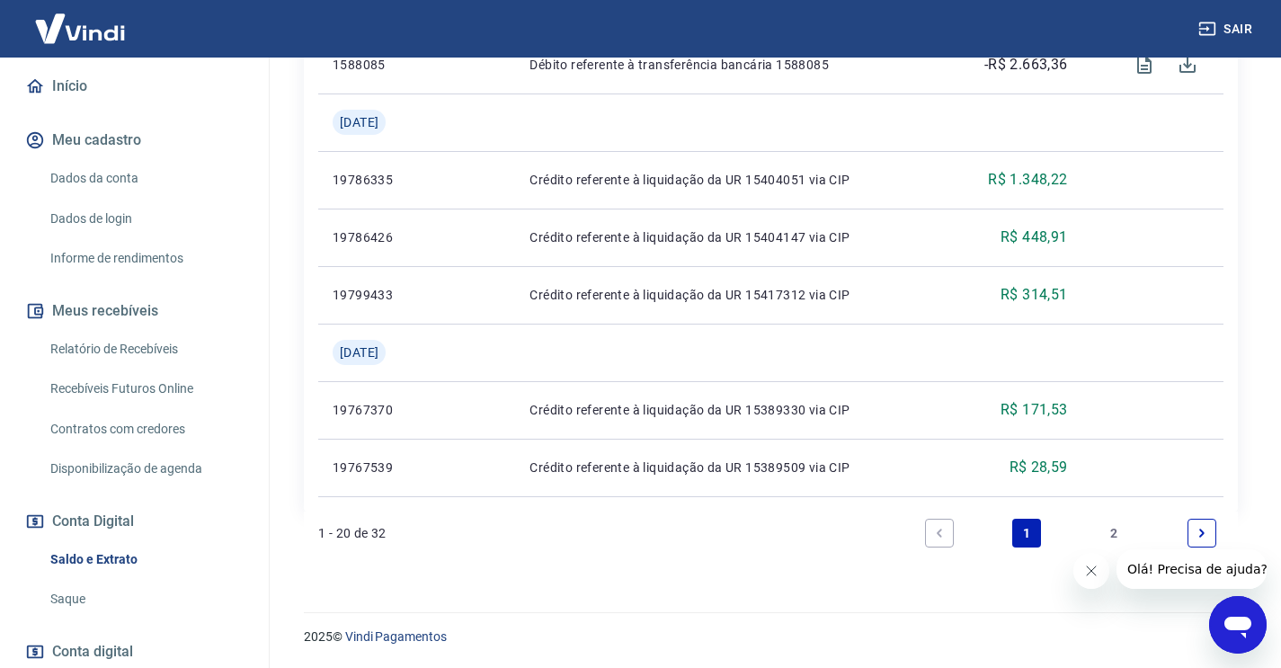
scroll to position [1674, 0]
click at [1114, 529] on link "2" at bounding box center [1114, 533] width 29 height 29
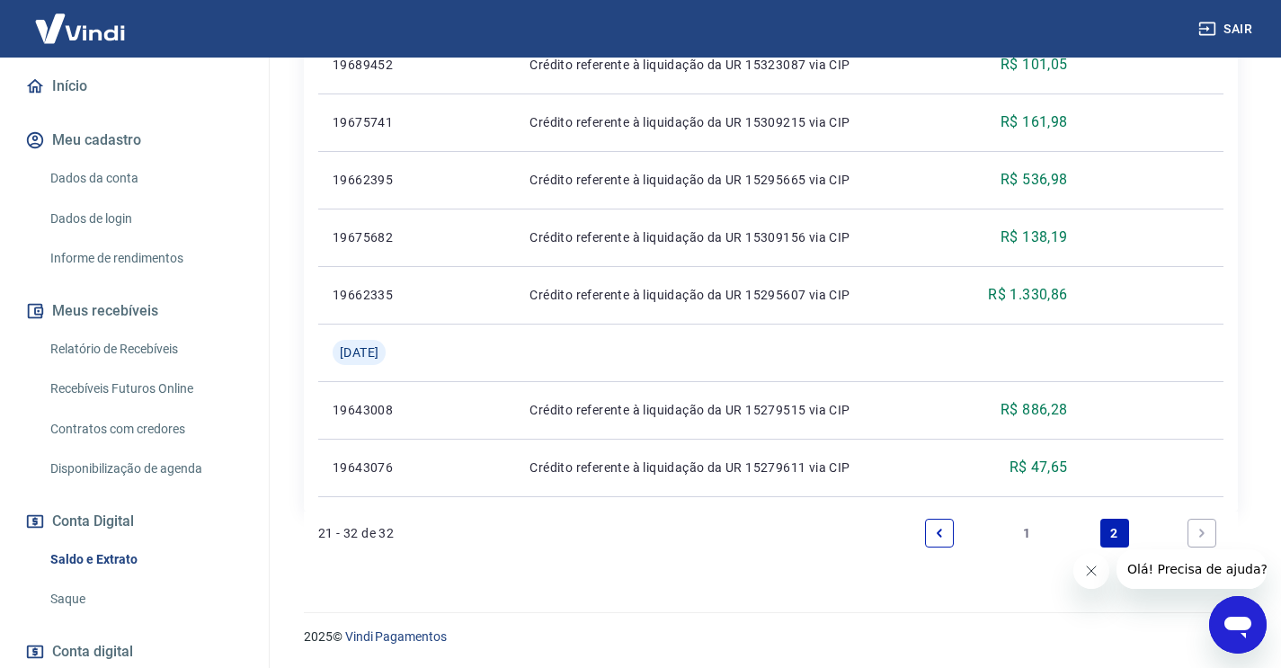
scroll to position [984, 0]
click at [1027, 537] on link "1" at bounding box center [1026, 533] width 29 height 29
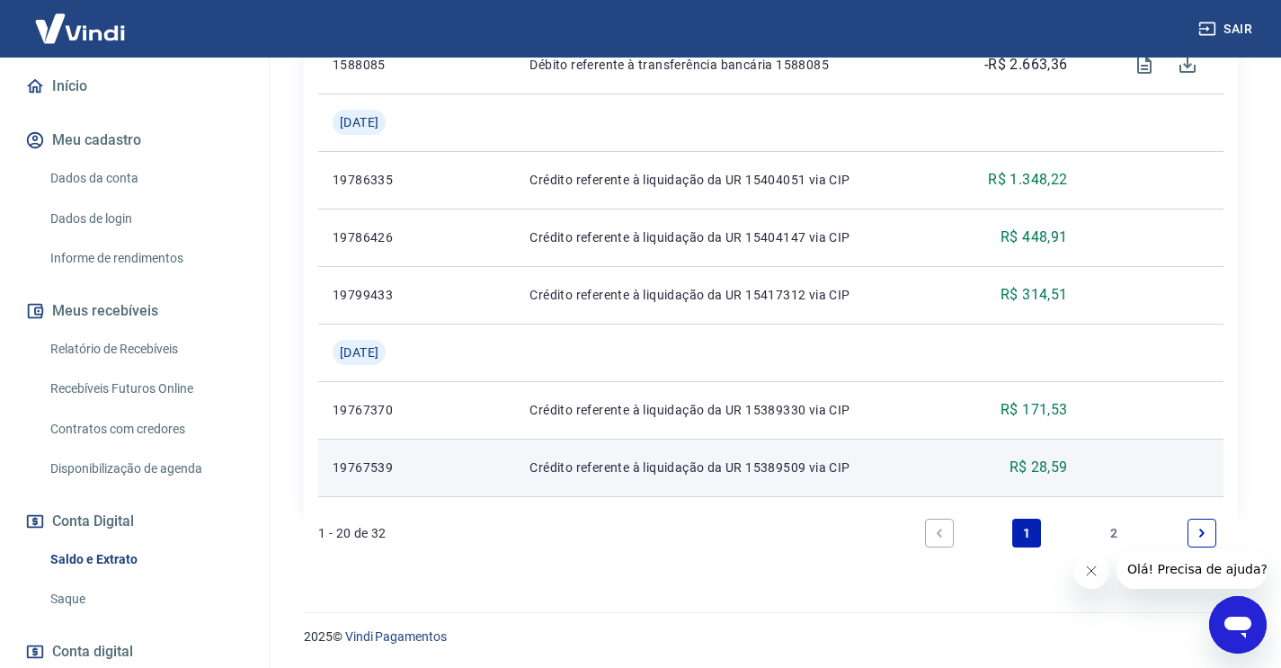
scroll to position [1674, 0]
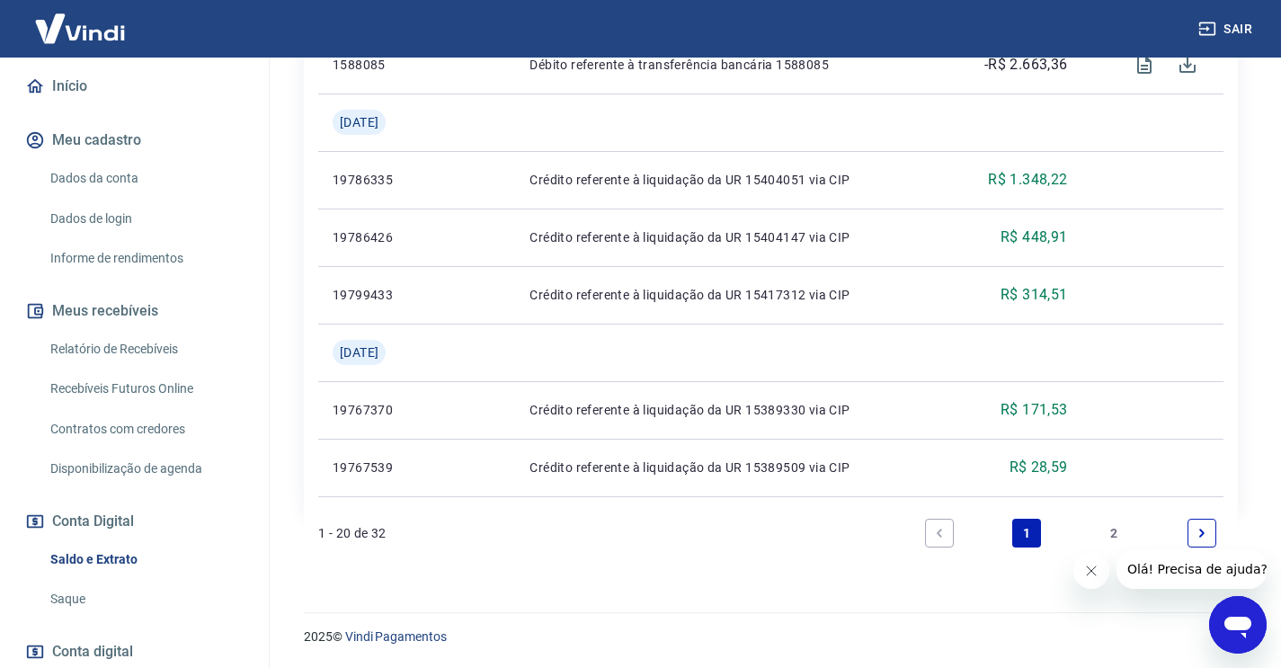
click at [1109, 529] on link "2" at bounding box center [1114, 533] width 29 height 29
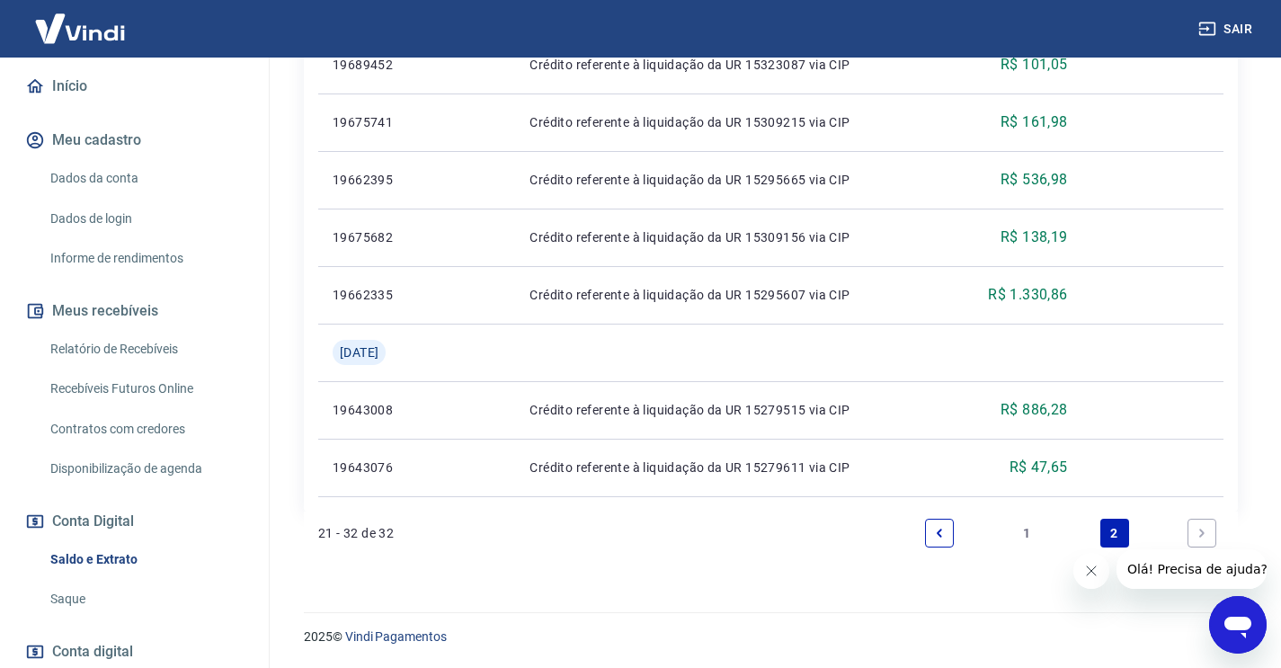
scroll to position [984, 0]
click at [1021, 536] on link "1" at bounding box center [1026, 533] width 29 height 29
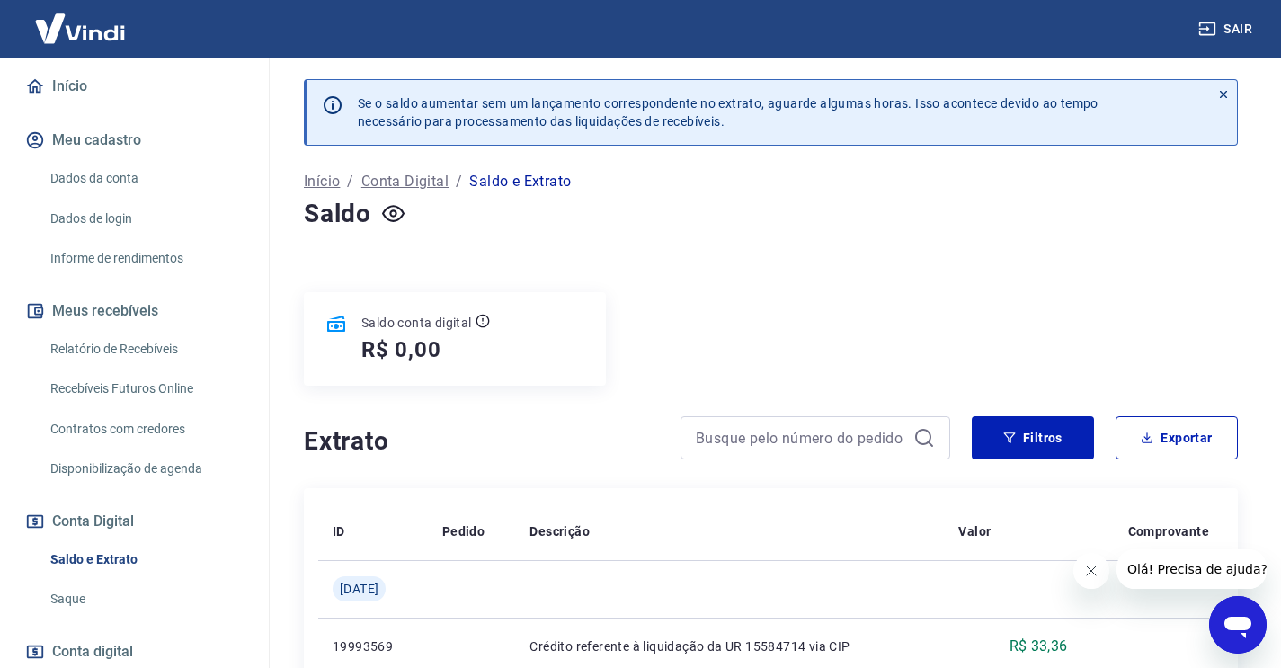
click at [1224, 90] on icon at bounding box center [1223, 94] width 13 height 13
